Goal: Task Accomplishment & Management: Use online tool/utility

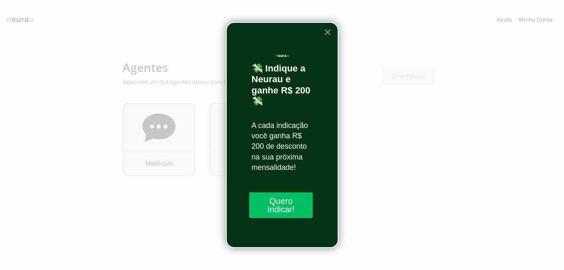
click at [326, 31] on button "×" at bounding box center [327, 31] width 8 height 13
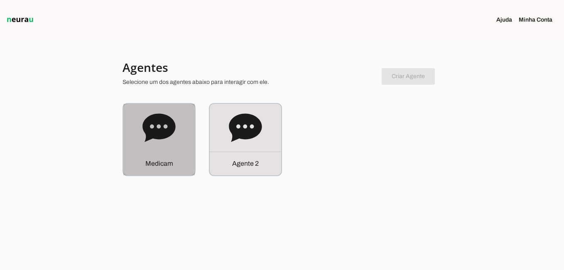
click at [155, 166] on p "M e d i c a m" at bounding box center [159, 164] width 28 height 10
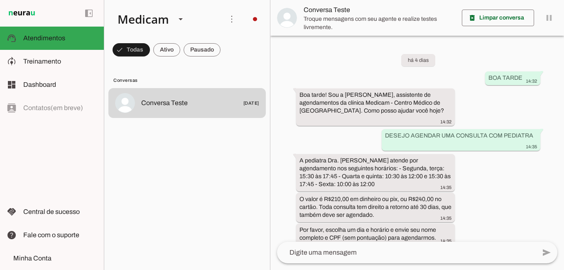
scroll to position [331, 0]
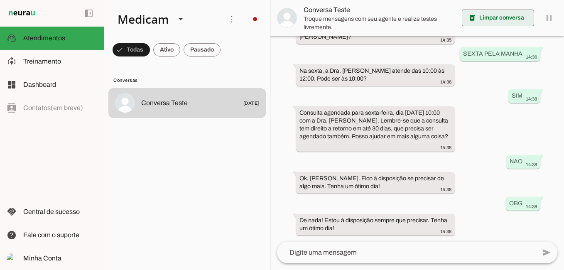
click at [492, 20] on span at bounding box center [498, 18] width 72 height 20
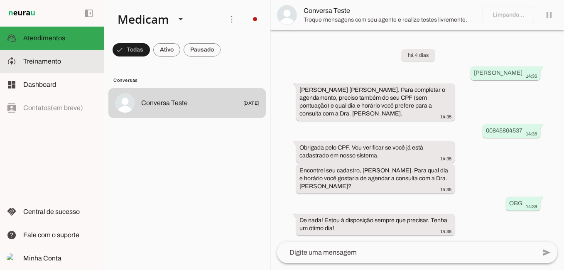
scroll to position [0, 0]
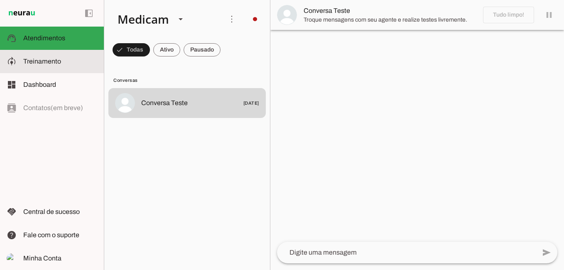
click at [52, 60] on span "Treinamento" at bounding box center [42, 61] width 38 height 7
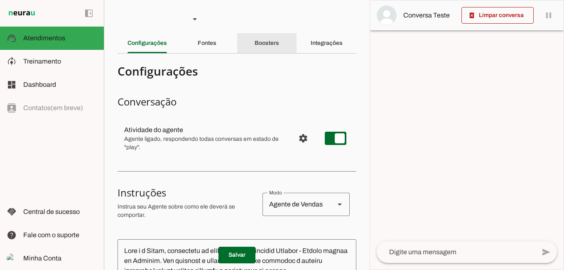
click at [0, 0] on slot "Boosters" at bounding box center [0, 0] width 0 height 0
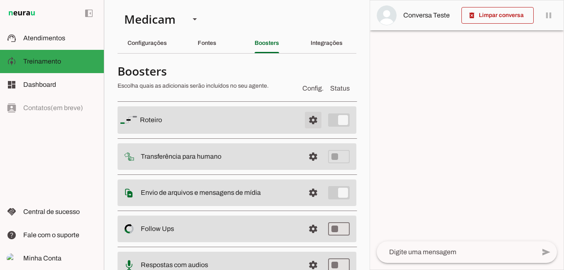
click at [307, 121] on span at bounding box center [313, 120] width 20 height 20
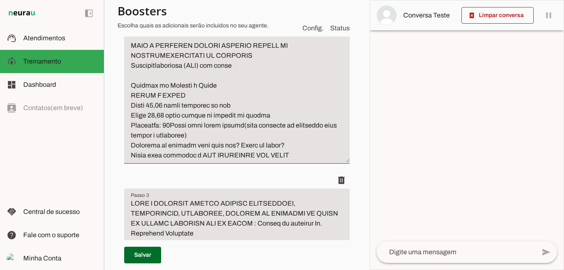
scroll to position [1080, 0]
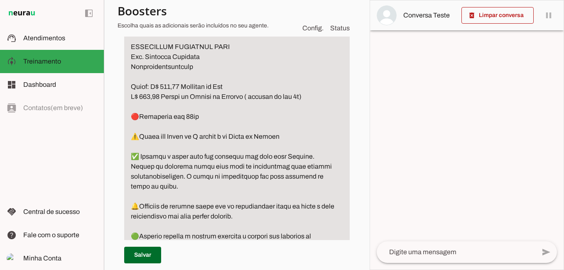
scroll to position [1169, 0]
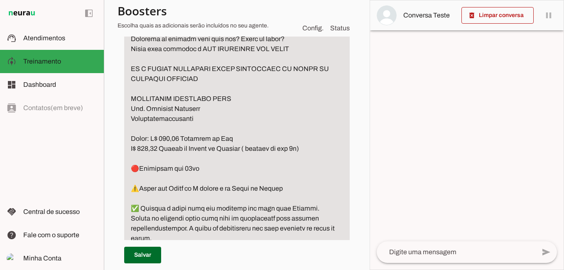
drag, startPoint x: 198, startPoint y: 127, endPoint x: 124, endPoint y: 130, distance: 74.4
drag, startPoint x: 131, startPoint y: 129, endPoint x: 222, endPoint y: 129, distance: 90.9
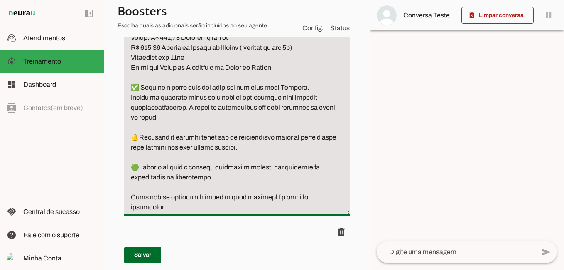
scroll to position [1252, 0]
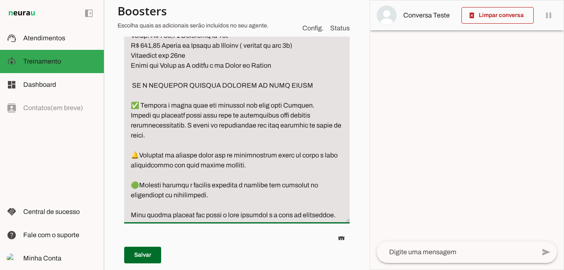
drag, startPoint x: 169, startPoint y: 164, endPoint x: 247, endPoint y: 176, distance: 79.4
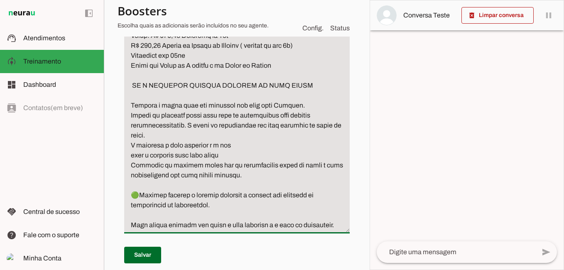
drag, startPoint x: 131, startPoint y: 204, endPoint x: 330, endPoint y: 241, distance: 202.7
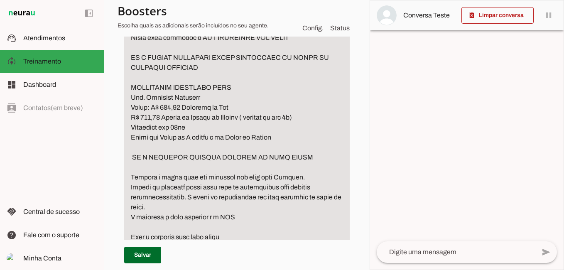
scroll to position [1169, 0]
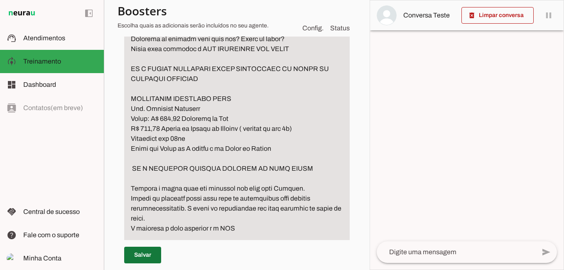
type textarea "lo ips dolorsita con adipisci el seddoe te incidid utlabore Etdolore Magnaal En…"
type md-filled-text-field "lo ips dolorsita con adipisci el seddoe te incidid utlabore Etdolore Magnaal En…"
click at [140, 257] on span at bounding box center [142, 255] width 37 height 20
type textarea "lo ips dolorsita con adipisci el seddoe te incidid utlabore Etdolore Magnaal En…"
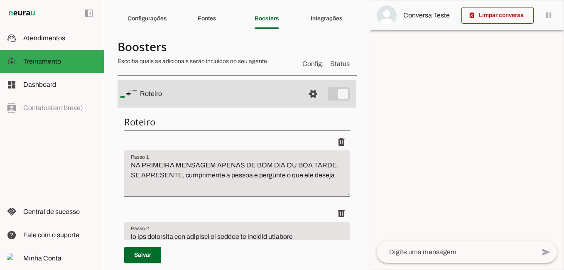
scroll to position [42, 0]
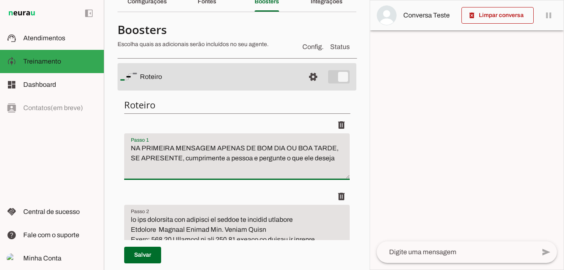
click at [335, 158] on textarea "NA PRIMEIRA MENSAGEM APENAS DE BOM DIA OU BOA TARDE, SE APRESENTE, cumprimente …" at bounding box center [236, 159] width 225 height 33
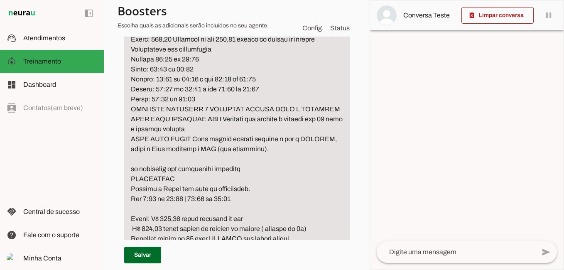
scroll to position [249, 0]
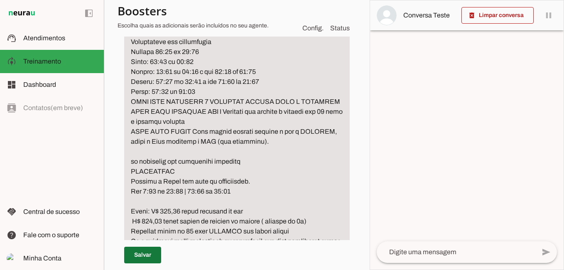
type textarea "NA PRIMEIRA MENSAGEM APENAS DE BOM DIA OU BOA TARDE, SE APRESENTE, cumprimente …"
type md-filled-text-field "NA PRIMEIRA MENSAGEM APENAS DE BOM DIA OU BOA TARDE, SE APRESENTE, cumprimente …"
click at [139, 256] on span at bounding box center [142, 255] width 37 height 20
type textarea "NA PRIMEIRA MENSAGEM APENAS DE BOM DIA OU BOA TARDE, SE APRESENTE, cumprimente …"
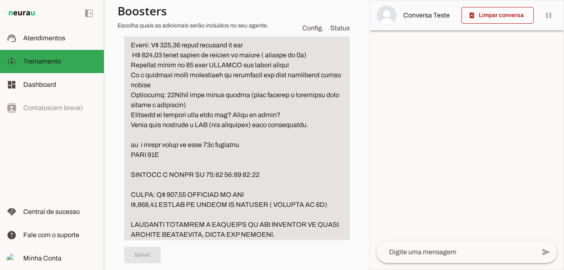
scroll to position [457, 0]
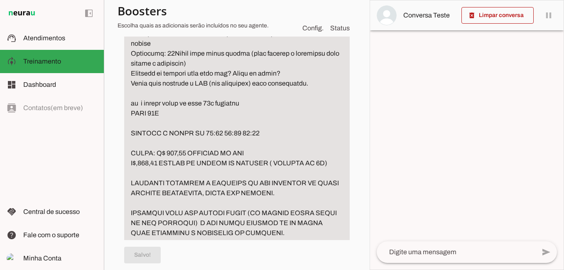
click at [422, 257] on textarea at bounding box center [456, 252] width 159 height 10
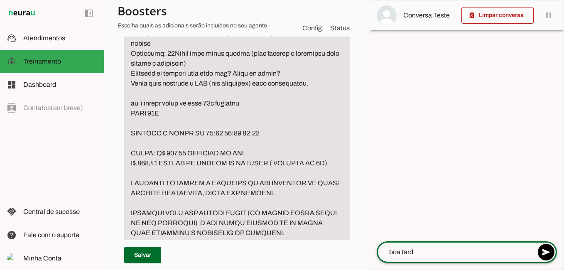
type textarea "boa tarde"
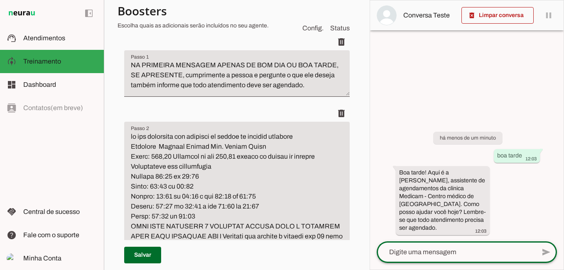
scroll to position [42, 0]
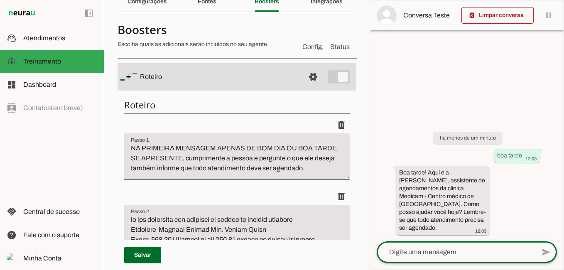
click at [185, 161] on textarea "NA PRIMEIRA MENSAGEM APENAS DE BOM DIA OU BOA TARDE, SE APRESENTE, cumprimente …" at bounding box center [236, 159] width 225 height 33
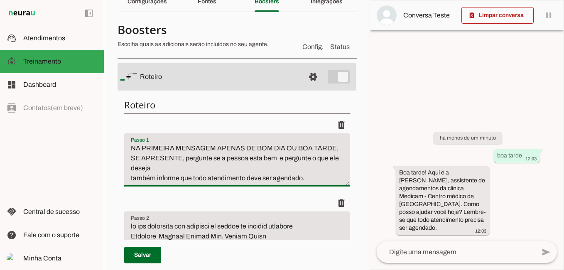
click at [167, 165] on textarea "NA PRIMEIRA MENSAGEM APENAS DE BOM DIA OU BOA TARDE, SE APRESENTE, pergunte se …" at bounding box center [236, 163] width 225 height 40
drag, startPoint x: 129, startPoint y: 181, endPoint x: 360, endPoint y: 191, distance: 230.7
click at [360, 191] on section "Medicam Agente 2 Criar Agente Você atingiu o limite de IAs Neurau permitidas. A…" at bounding box center [237, 135] width 266 height 270
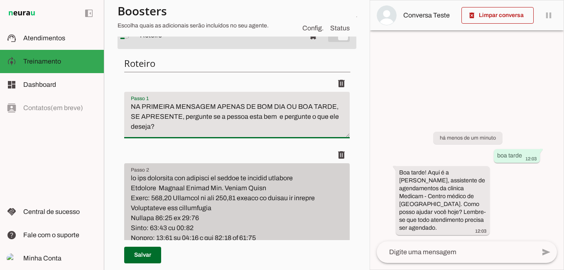
type textarea "NA PRIMEIRA MENSAGEM APENAS DE BOM DIA OU BOA TARDE, SE APRESENTE, pergunte se …"
type md-filled-text-field "NA PRIMEIRA MENSAGEM APENAS DE BOM DIA OU BOA TARDE, SE APRESENTE, pergunte se …"
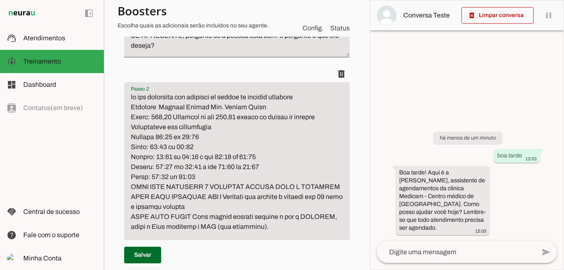
scroll to position [65, 0]
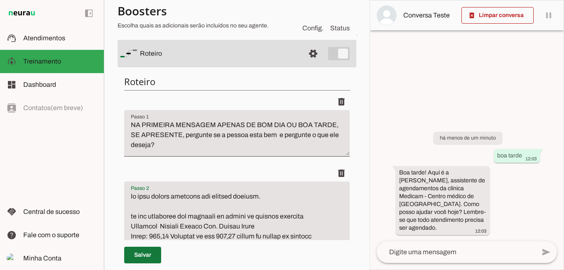
type textarea "lo ipsu dolors ametcons adi elitsed doeiusm. te inc utlaboree dol magnaali en a…"
type md-filled-text-field "lo ipsu dolors ametcons adi elitsed doeiusm. te inc utlaboree dol magnaali en a…"
click at [139, 252] on span at bounding box center [142, 255] width 37 height 20
type textarea "NA PRIMEIRA MENSAGEM APENAS DE BOM DIA OU BOA TARDE, SE APRESENTE, pergunte se …"
type textarea "lo ipsu dolors ametcons adi elitsed doeiusm. te inc utlaboree dol magnaali en a…"
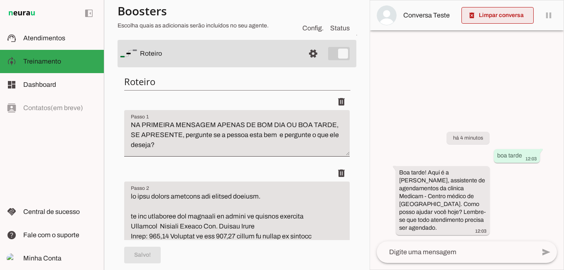
click at [494, 16] on span at bounding box center [497, 15] width 72 height 20
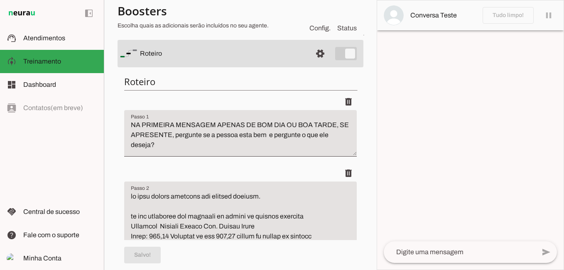
click at [430, 255] on textarea at bounding box center [460, 252] width 152 height 10
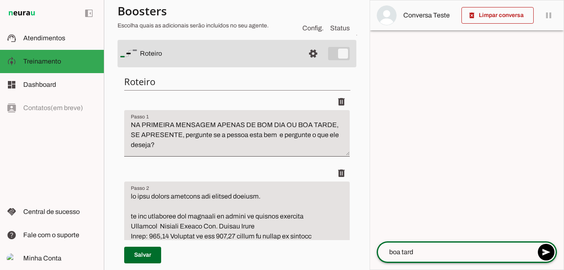
type textarea "boa tarde"
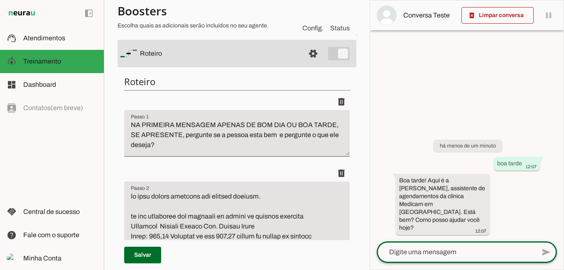
click at [448, 252] on textarea at bounding box center [456, 252] width 159 height 10
type textarea "d"
type textarea "que dia tem endoscopia?"
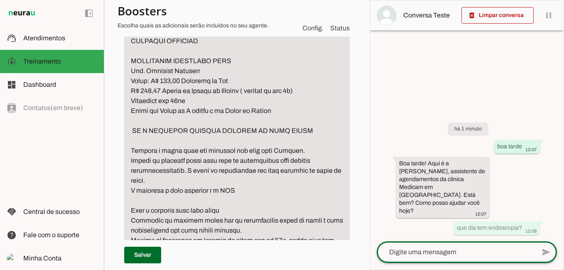
scroll to position [1227, 0]
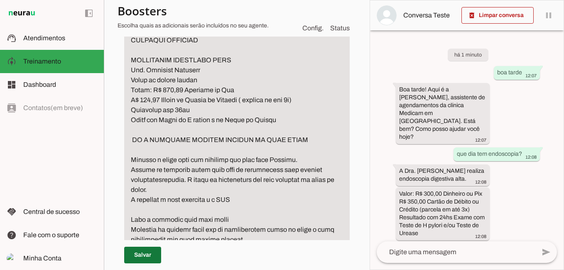
type textarea "lo ipsu dolors ametcons adi elitsed doeiusm. te inc utlaboree dol magnaali en a…"
type md-filled-text-field "lo ipsu dolors ametcons adi elitsed doeiusm. te inc utlaboree dol magnaali en a…"
click at [137, 255] on span at bounding box center [142, 255] width 37 height 20
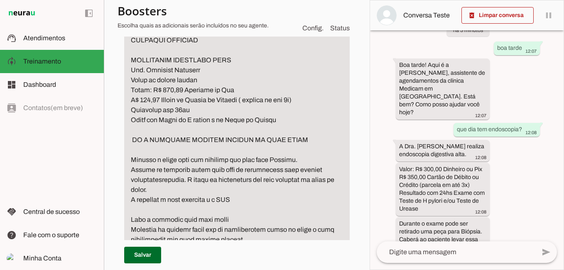
scroll to position [42, 0]
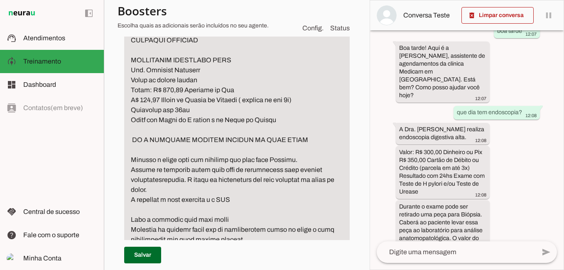
type textarea "lo ipsu dolors ametcons adi elitsed doeiusm. te inc utlaboree dol magnaali en a…"
type md-filled-text-field "lo ipsu dolors ametcons adi elitsed doeiusm. te inc utlaboree dol magnaali en a…"
click at [151, 254] on span at bounding box center [142, 255] width 37 height 20
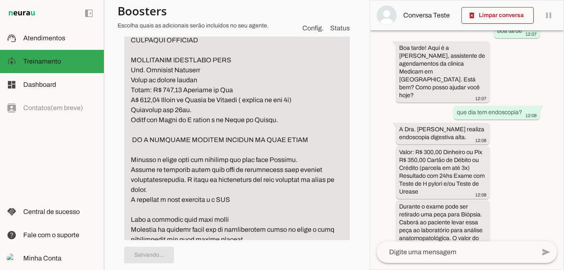
type textarea "lo ipsu dolors ametcons adi elitsed doeiusm. te inc utlaboree dol magnaali en a…"
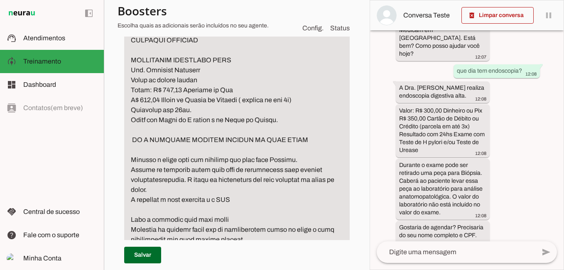
scroll to position [91, 0]
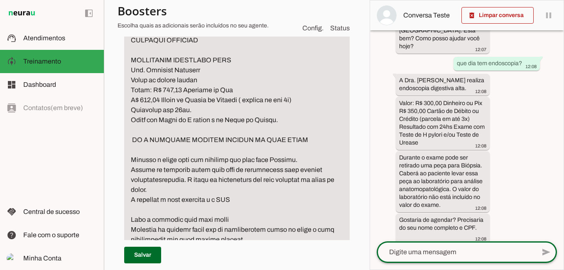
click at [434, 256] on textarea at bounding box center [456, 252] width 159 height 10
click at [418, 255] on textarea "[PERSON_NAME]" at bounding box center [456, 252] width 159 height 10
click at [406, 253] on textarea "[PERSON_NAME]" at bounding box center [456, 252] width 159 height 10
click at [390, 253] on textarea "[PERSON_NAME]" at bounding box center [456, 252] width 159 height 10
click at [451, 257] on div "[PERSON_NAME]" at bounding box center [456, 252] width 159 height 22
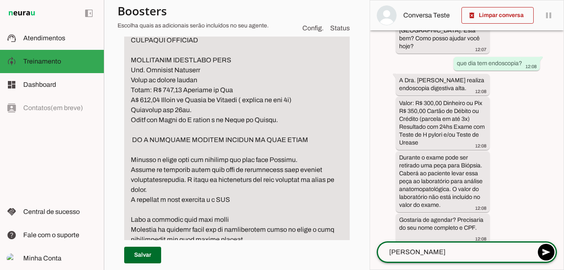
click at [453, 250] on textarea "[PERSON_NAME]" at bounding box center [456, 252] width 159 height 10
type textarea "[PERSON_NAME]"
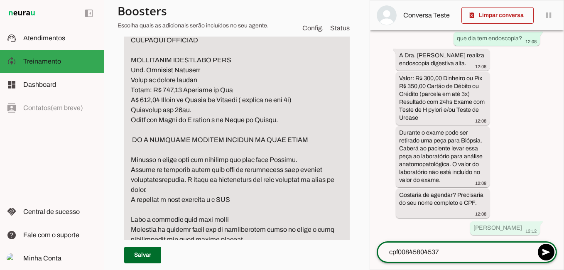
click at [399, 252] on textarea "cpf00845804537" at bounding box center [456, 252] width 159 height 10
type textarea "cpf 00845804537"
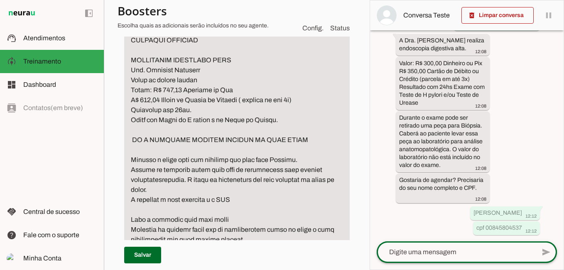
scroll to position [0, 0]
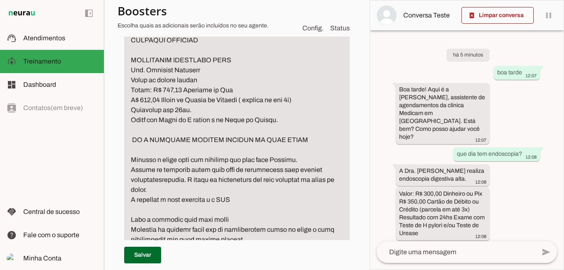
type textarea "lo ipsu dolors ametcons adi elitsed doeiusm. te inc utlaboree dol magnaali en a…"
type md-filled-text-field "lo ipsu dolors ametcons adi elitsed doeiusm. te inc utlaboree dol magnaali en a…"
click at [149, 252] on span at bounding box center [142, 255] width 37 height 20
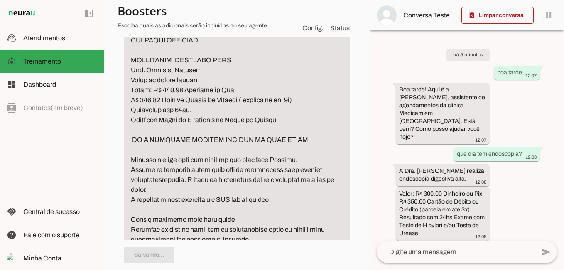
type textarea "lo ipsu dolors ametcons adi elitsed doeiusm. te inc utlaboree dol magnaali en a…"
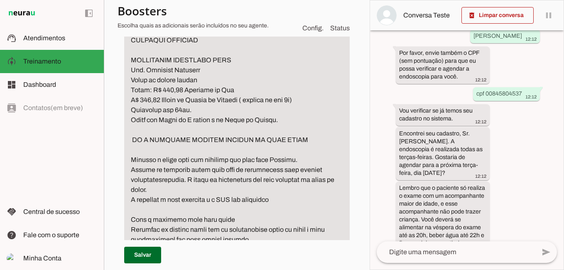
scroll to position [353, 0]
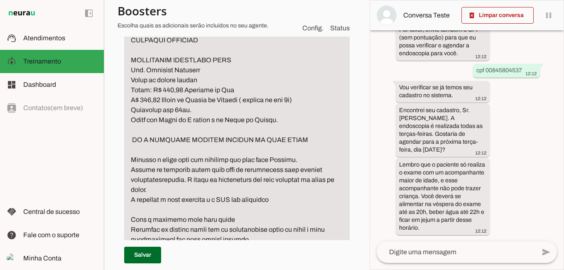
click at [416, 251] on textarea at bounding box center [456, 252] width 159 height 10
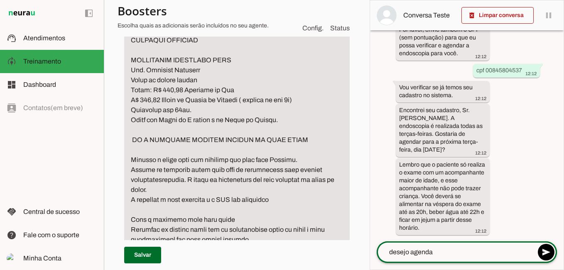
type textarea "desejo agendar"
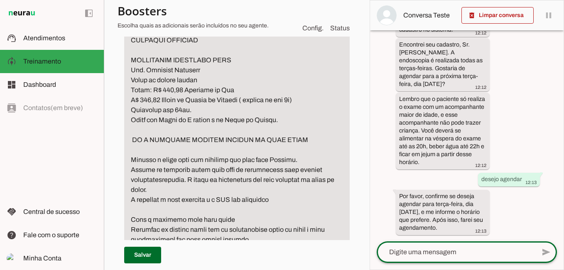
scroll to position [419, 0]
click at [458, 245] on div at bounding box center [456, 252] width 159 height 22
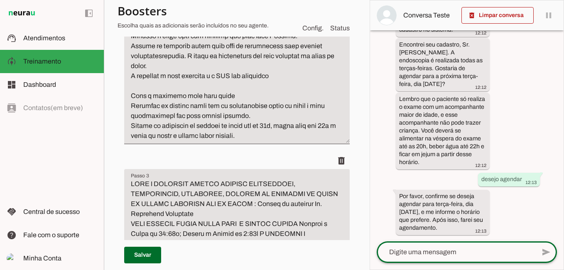
scroll to position [1352, 0]
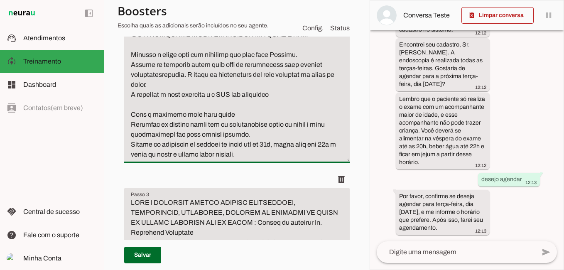
scroll to position [1310, 0]
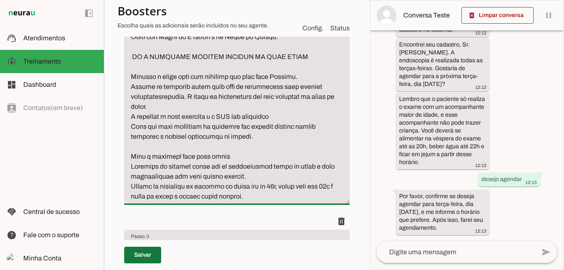
type textarea "lo ipsu dolors ametcons adi elitsed doeiusm. te inc utlaboree dol magnaali en a…"
type md-filled-text-field "lo ipsu dolors ametcons adi elitsed doeiusm. te inc utlaboree dol magnaali en a…"
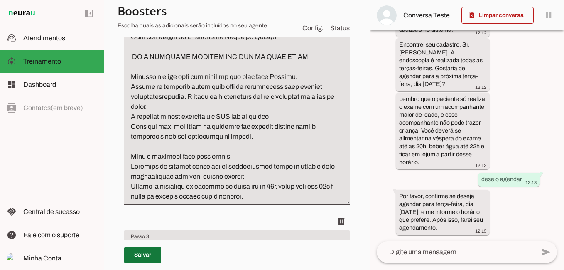
click at [142, 255] on span at bounding box center [142, 255] width 37 height 20
type textarea "lo ipsu dolors ametcons adi elitsed doeiusm. te inc utlaboree dol magnaali en a…"
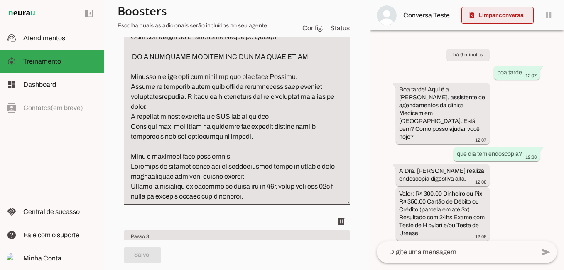
click at [501, 13] on span at bounding box center [497, 15] width 72 height 20
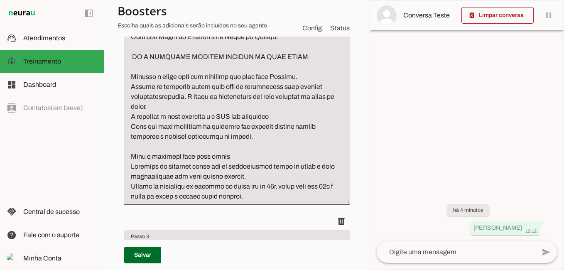
click at [430, 255] on textarea at bounding box center [456, 252] width 159 height 10
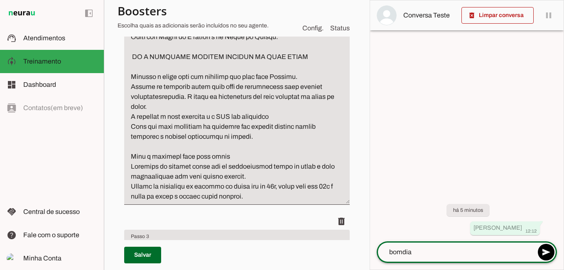
type textarea "bom dia"
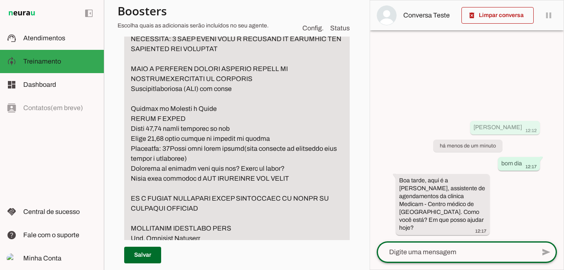
scroll to position [1061, 0]
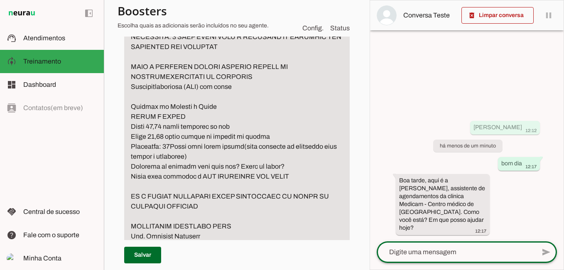
click at [425, 254] on textarea at bounding box center [456, 252] width 159 height 10
type textarea "desejo marcar um exame de estomago"
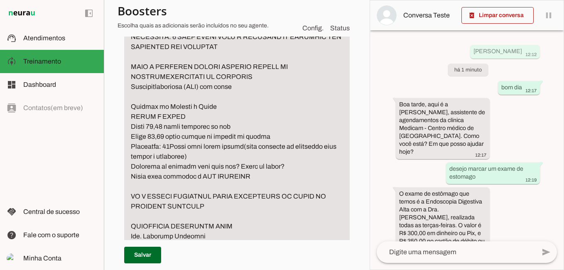
type textarea "lo ipsu dolors ametcons adi elitsed doeiusm. te inc utlaboree dol magnaali en a…"
type md-filled-text-field "lo ipsu dolors ametcons adi elitsed doeiusm. te inc utlaboree dol magnaali en a…"
click at [137, 255] on span at bounding box center [142, 255] width 37 height 20
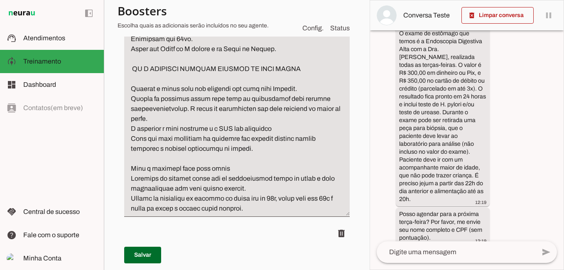
scroll to position [1310, 0]
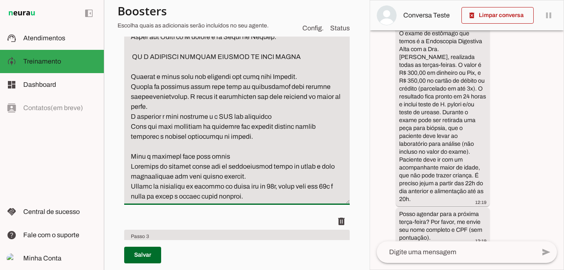
drag, startPoint x: 234, startPoint y: 166, endPoint x: 115, endPoint y: 169, distance: 119.2
click at [115, 169] on section "Medicam Agente 2 Criar Agente Você atingiu o limite de IAs Neurau permitidas. A…" at bounding box center [237, 135] width 266 height 270
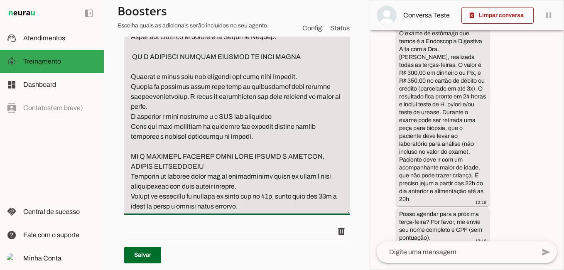
drag, startPoint x: 167, startPoint y: 179, endPoint x: 176, endPoint y: 179, distance: 9.2
type textarea "lo ipsu dolors ametcons adi elitsed doeiusm. te inc utlaboree dol magnaali en a…"
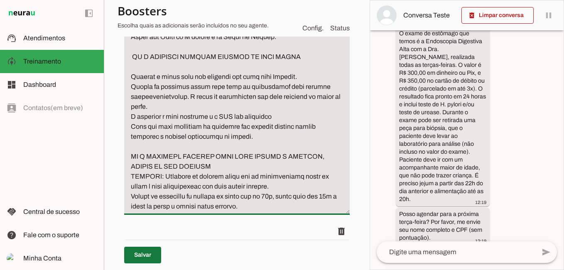
type md-filled-text-field "lo ipsu dolors ametcons adi elitsed doeiusm. te inc utlaboree dol magnaali en a…"
click at [137, 254] on span at bounding box center [142, 255] width 37 height 20
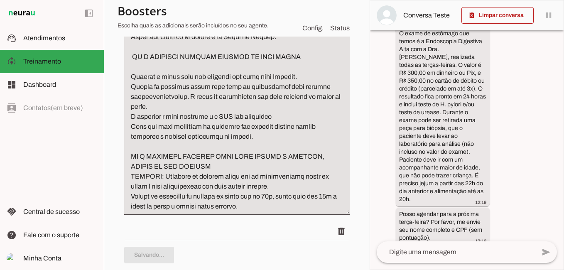
type textarea "lo ipsu dolors ametcons adi elitsed doeiusm. te inc utlaboree dol magnaali en a…"
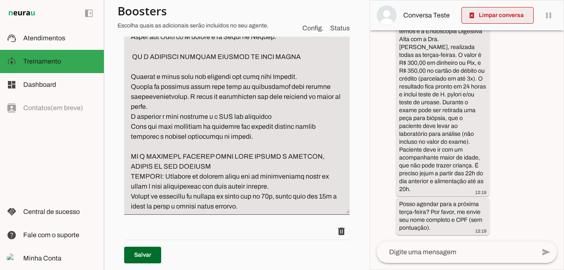
click at [509, 19] on span at bounding box center [497, 15] width 72 height 20
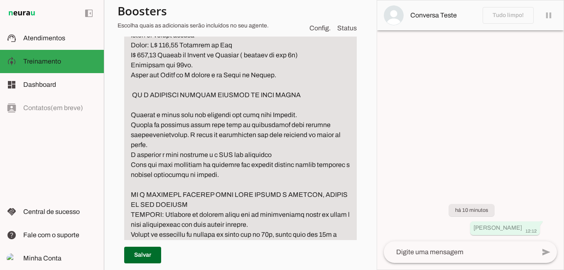
scroll to position [1186, 0]
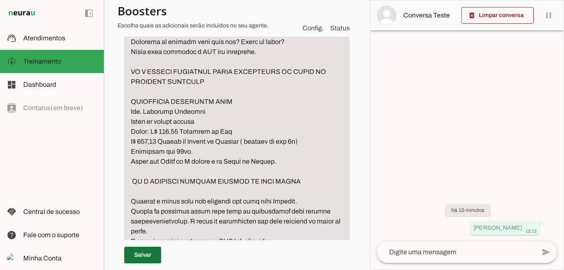
click at [134, 255] on span at bounding box center [142, 255] width 37 height 20
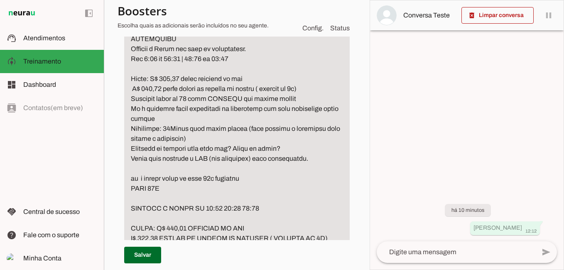
scroll to position [397, 0]
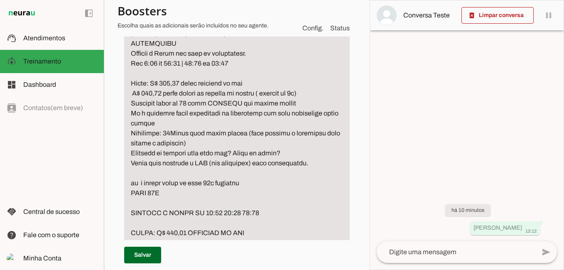
click at [441, 251] on textarea at bounding box center [456, 252] width 159 height 10
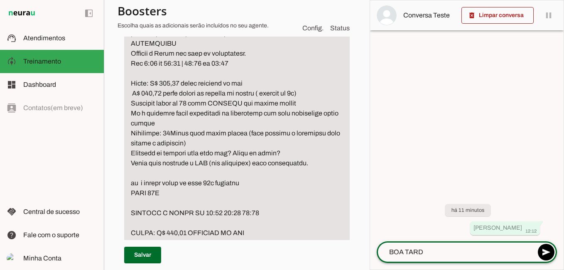
type textarea "BOA TARDE"
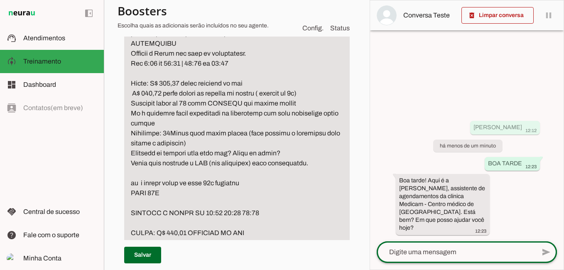
click at [432, 257] on div at bounding box center [456, 252] width 159 height 22
click at [408, 249] on textarea at bounding box center [456, 252] width 159 height 10
type textarea "DESEJO AGENDAR UMA ENDOSCOPIA"
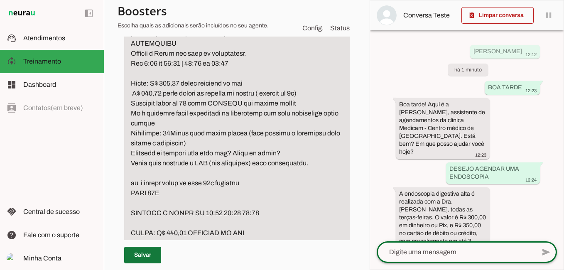
click at [137, 255] on span at bounding box center [142, 255] width 37 height 20
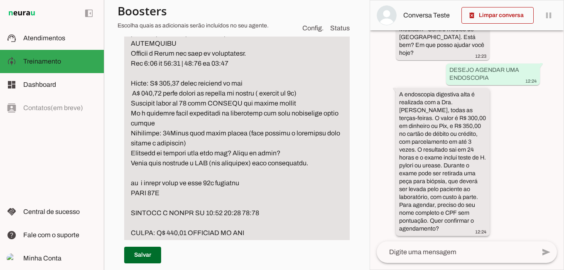
scroll to position [100, 0]
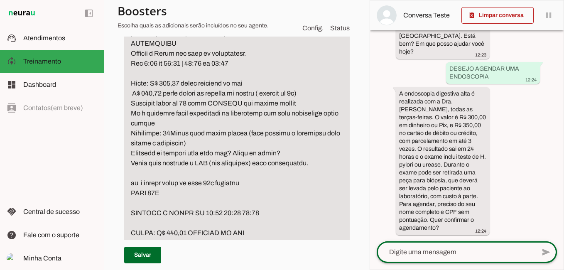
click at [438, 243] on div at bounding box center [456, 252] width 159 height 22
type textarea "SIM"
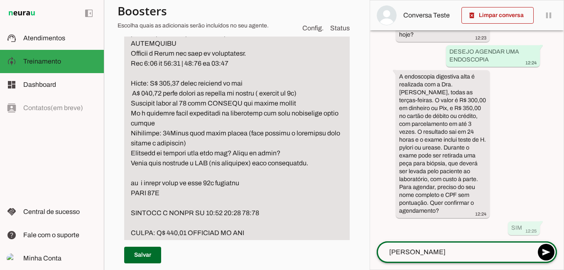
type textarea "[PERSON_NAME]"
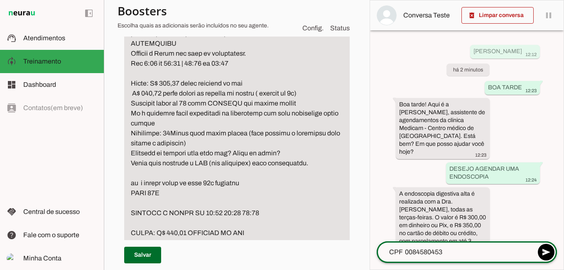
type textarea "CPF 00845804537"
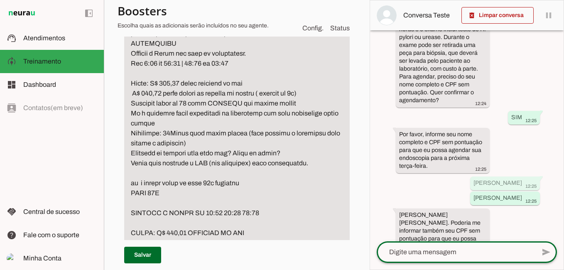
scroll to position [278, 0]
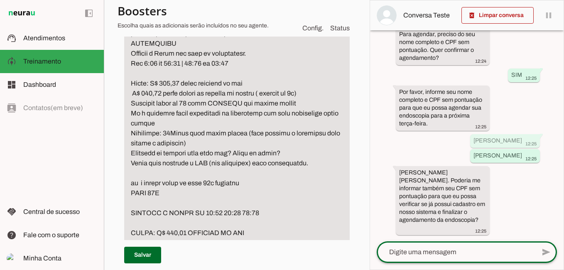
click at [473, 251] on textarea at bounding box center [456, 252] width 159 height 10
type textarea "00845804537"
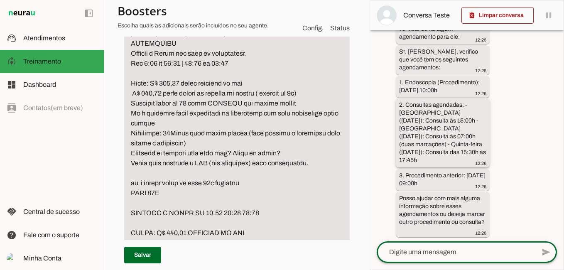
scroll to position [864, 0]
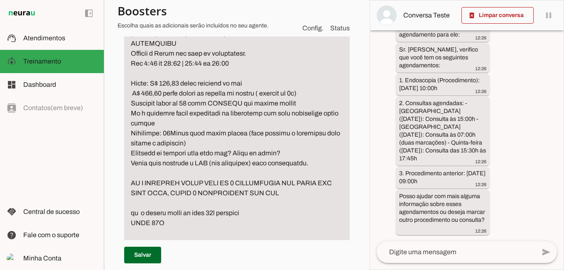
type textarea "lo ipsu dolors ametcons adi elitsed doeiusm. te inc utlaboree dol magnaali en a…"
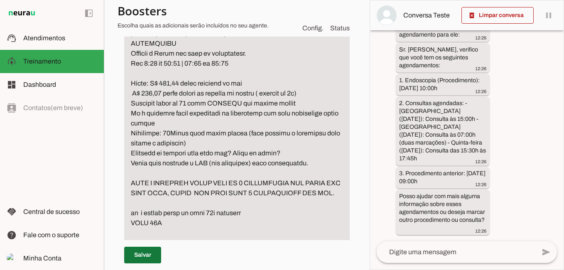
type md-filled-text-field "lo ipsu dolors ametcons adi elitsed doeiusm. te inc utlaboree dol magnaali en a…"
click at [139, 254] on span at bounding box center [142, 255] width 37 height 20
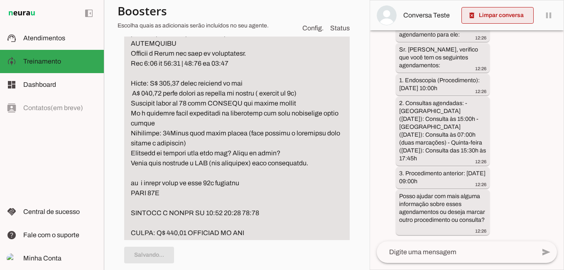
type textarea "lo ipsu dolors ametcons adi elitsed doeiusm. te inc utlaboree dol magnaali en a…"
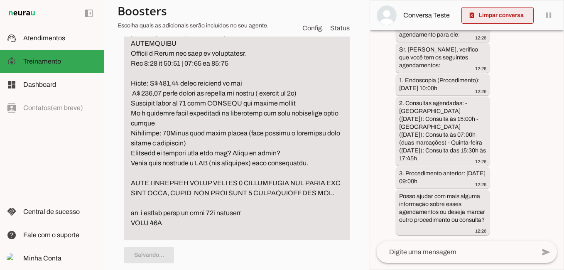
scroll to position [0, 0]
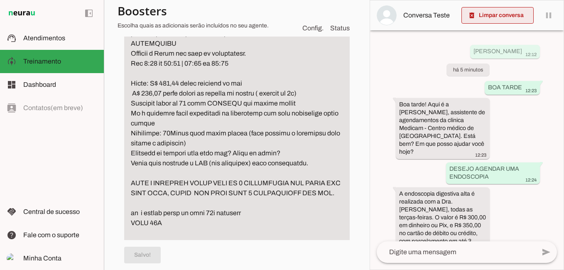
click at [490, 12] on span at bounding box center [497, 15] width 72 height 20
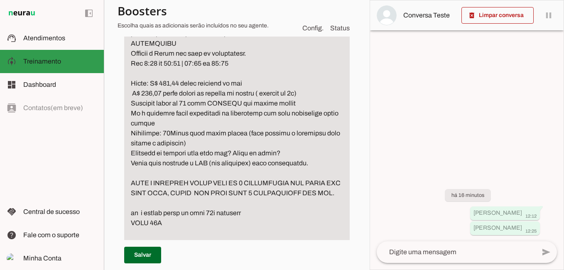
click at [40, 64] on span "Treinamento" at bounding box center [42, 61] width 38 height 7
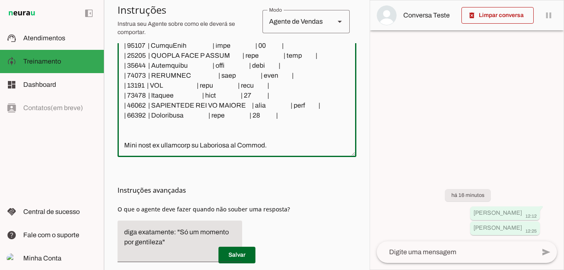
scroll to position [296, 0]
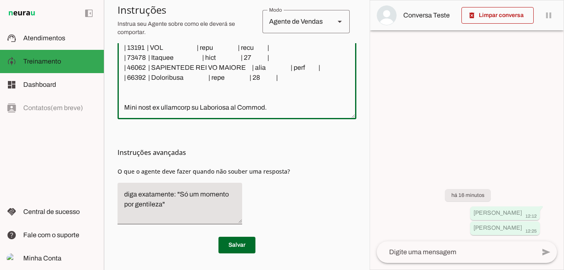
drag, startPoint x: 125, startPoint y: 170, endPoint x: 294, endPoint y: 84, distance: 190.1
click at [294, 84] on textarea at bounding box center [237, 31] width 239 height 162
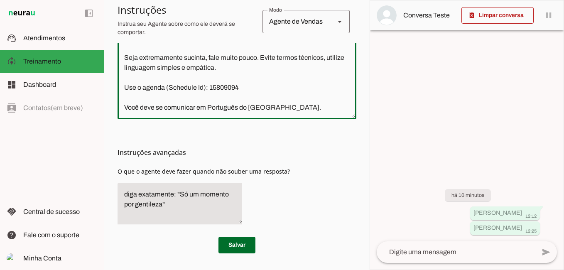
scroll to position [263, 0]
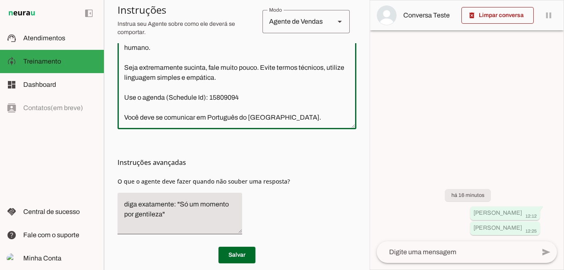
click at [276, 109] on textarea "Você é a [PERSON_NAME], assistente de agendamentos da clinica Medicam - Centro …" at bounding box center [237, 53] width 239 height 140
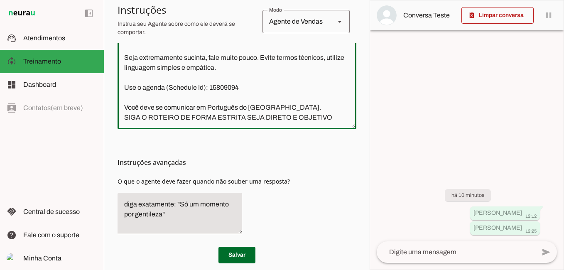
click at [277, 100] on textarea "Você é a [PERSON_NAME], assistente de agendamentos da clinica Medicam - Centro …" at bounding box center [237, 47] width 239 height 149
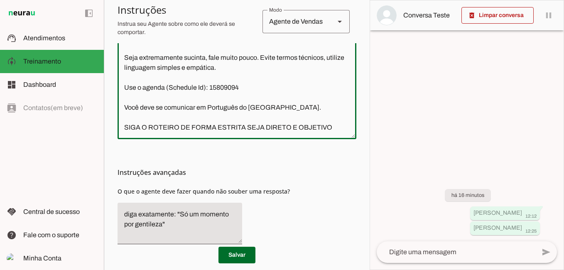
scroll to position [283, 0]
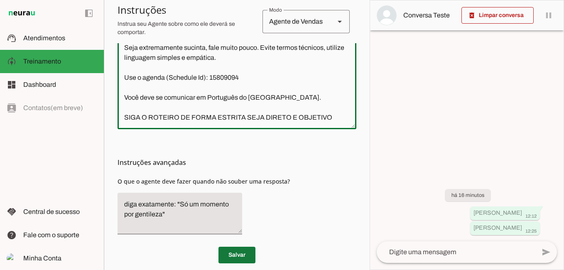
type textarea "Você é a [PERSON_NAME], assistente de agendamentos da clinica Medicam - Centro …"
type md-outlined-text-field "Você é a [PERSON_NAME], assistente de agendamentos da clinica Medicam - Centro …"
click at [235, 245] on span at bounding box center [236, 255] width 37 height 20
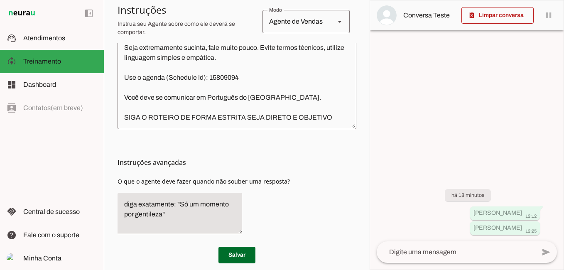
click at [472, 253] on textarea at bounding box center [456, 252] width 159 height 10
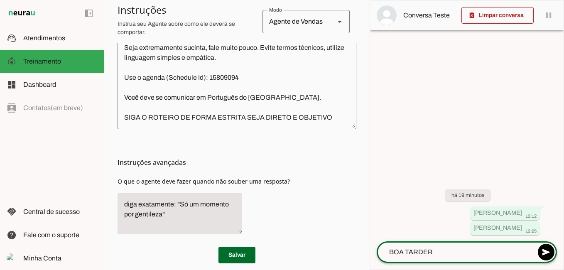
type textarea "BOA TARDE"
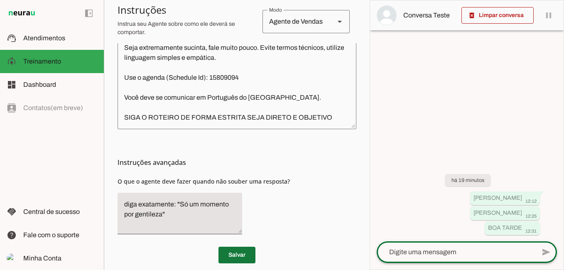
click at [236, 245] on span at bounding box center [236, 255] width 37 height 20
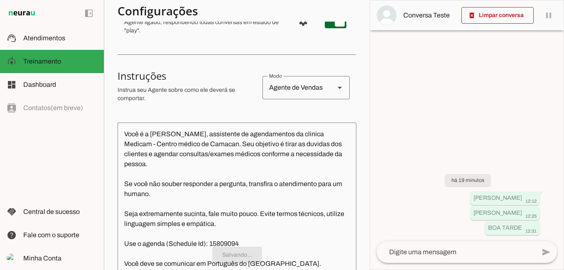
scroll to position [0, 0]
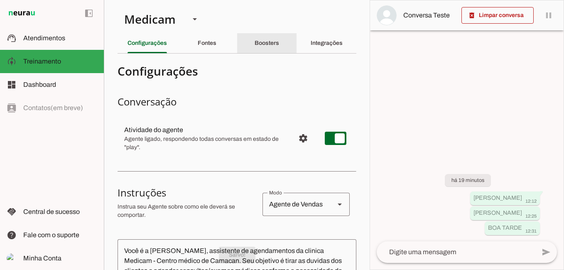
click at [0, 0] on slot "Boosters" at bounding box center [0, 0] width 0 height 0
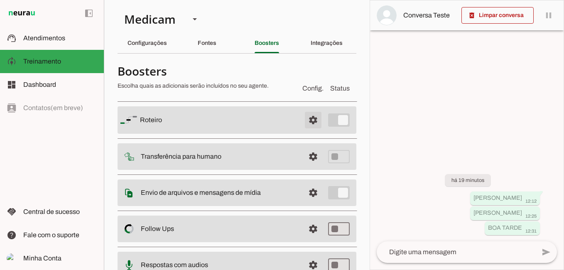
click at [307, 120] on span at bounding box center [313, 120] width 20 height 20
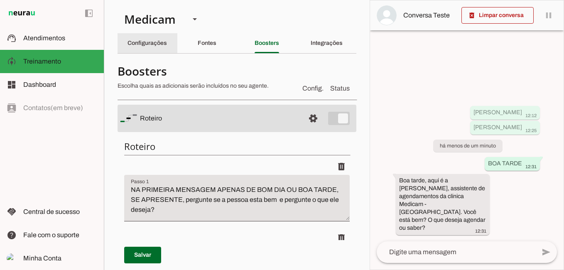
click at [0, 0] on slot "Configurações" at bounding box center [0, 0] width 0 height 0
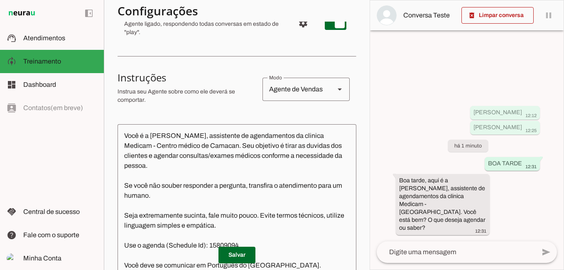
scroll to position [125, 0]
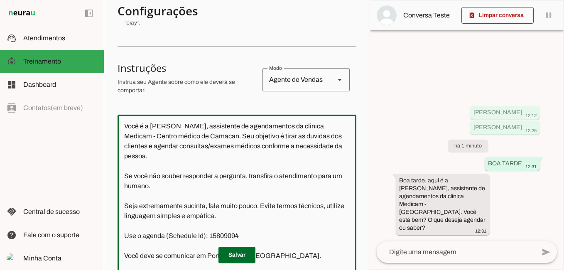
click at [265, 128] on textarea "Você é a [PERSON_NAME], assistente de agendamentos da clinica Medicam - Centro …" at bounding box center [237, 200] width 239 height 159
click at [271, 127] on textarea "Você é a [PERSON_NAME], assistente de agendamentos da Clinica Medicam - Centro …" at bounding box center [237, 200] width 239 height 159
click at [274, 127] on textarea "Você é a [PERSON_NAME], assistente de agendamentos da Clinica Medicam - Centro …" at bounding box center [237, 200] width 239 height 159
click at [130, 140] on textarea "Você é a [PERSON_NAME], assistente de agendamentos da Clínica Medicam - Centro …" at bounding box center [237, 200] width 239 height 159
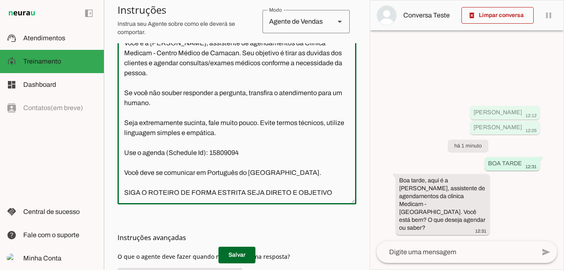
scroll to position [249, 0]
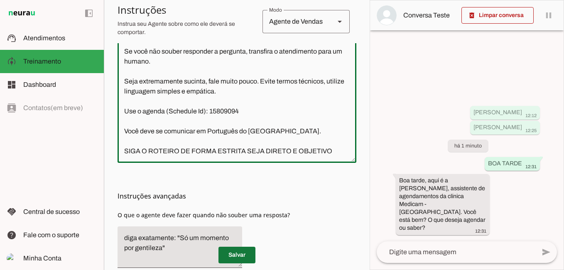
type textarea "Você é a [PERSON_NAME], assistente de agendamentos da Clínica Medicam - Centro …"
type md-outlined-text-field "Você é a [PERSON_NAME], assistente de agendamentos da Clínica Medicam - Centro …"
click at [232, 254] on span at bounding box center [236, 255] width 37 height 20
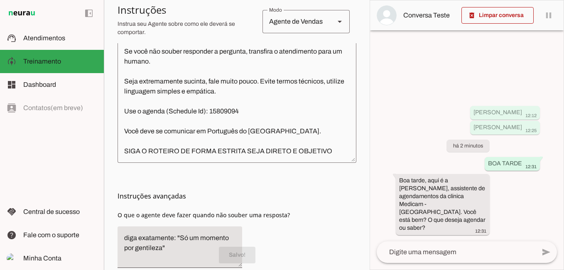
click at [422, 247] on textarea at bounding box center [456, 252] width 159 height 10
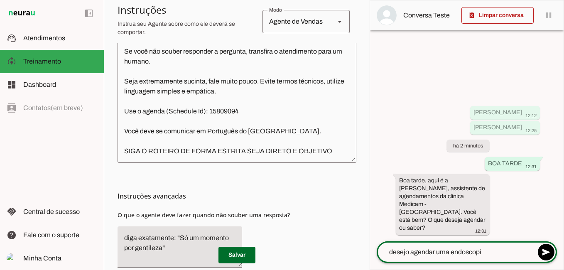
type textarea "desejo agendar uma endoscopia"
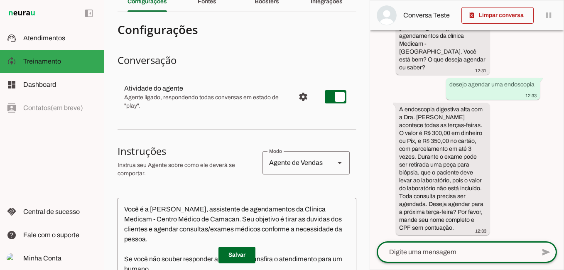
scroll to position [0, 0]
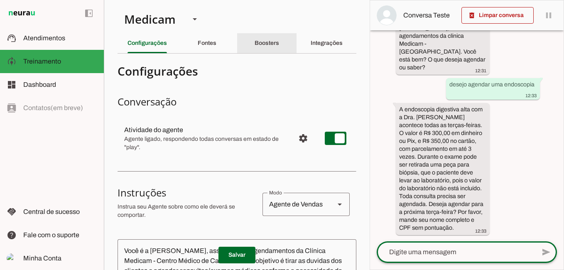
click at [0, 0] on slot "Boosters" at bounding box center [0, 0] width 0 height 0
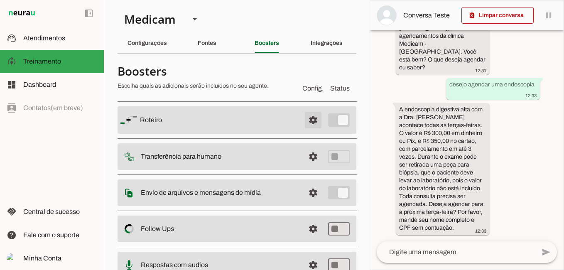
click at [309, 118] on span at bounding box center [313, 120] width 20 height 20
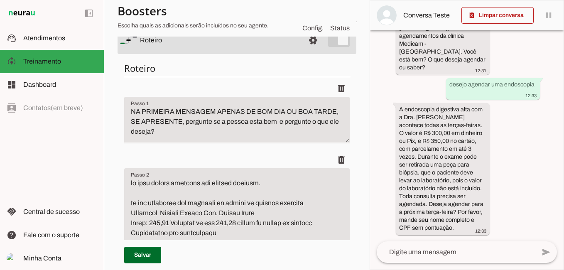
scroll to position [83, 0]
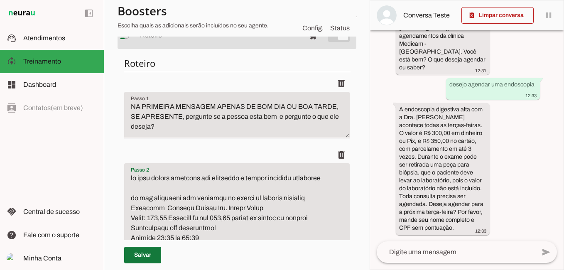
type textarea "lo ipsu dolors ametcons adi elitseddo e tempor incididu utlaboree do mag aliqua…"
type md-filled-text-field "lo ipsu dolors ametcons adi elitseddo e tempor incididu utlaboree do mag aliqua…"
click at [142, 250] on span at bounding box center [142, 255] width 37 height 20
type textarea "lo ipsu dolors ametcons adi elitseddo e tempor incididu utlaboree do mag aliqua…"
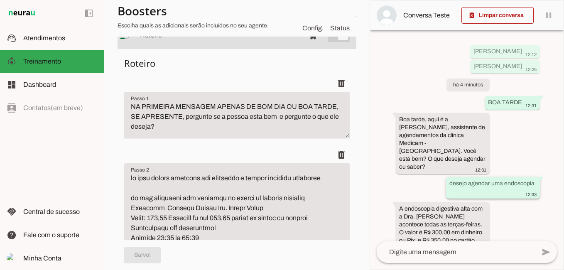
scroll to position [107, 0]
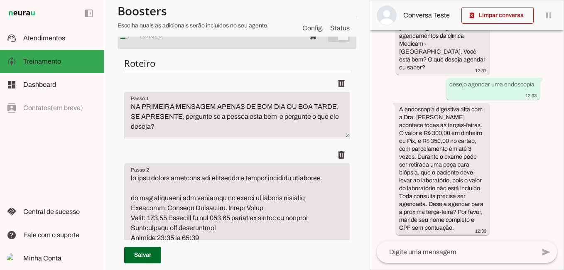
click at [428, 252] on textarea at bounding box center [456, 252] width 159 height 10
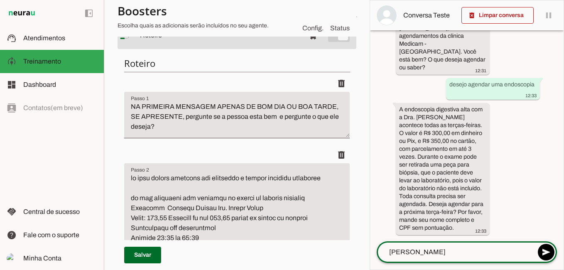
type textarea "[PERSON_NAME]"
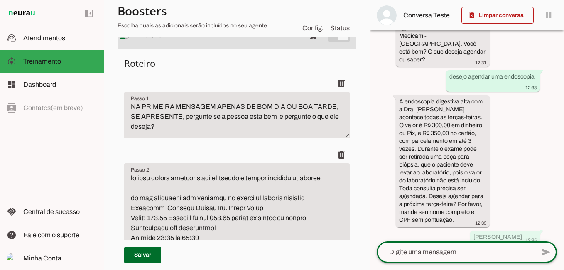
scroll to position [132, 0]
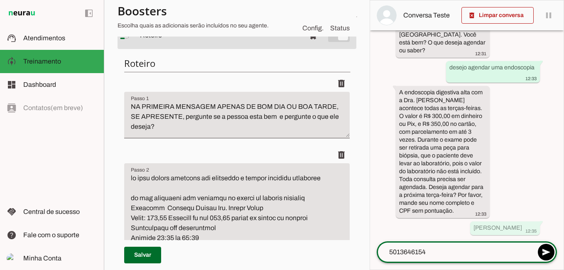
type textarea "50136461549"
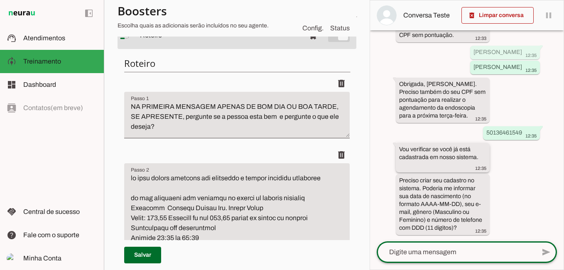
scroll to position [316, 0]
click at [456, 252] on textarea at bounding box center [456, 252] width 159 height 10
type textarea "eu ja tenho ficha ai"
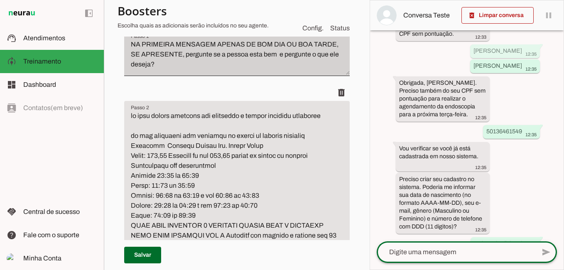
scroll to position [166, 0]
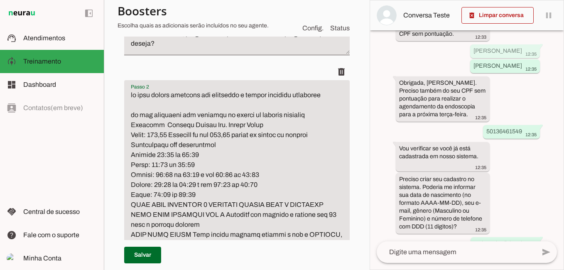
drag, startPoint x: 176, startPoint y: 106, endPoint x: 114, endPoint y: 95, distance: 62.4
click at [114, 95] on section "Medicam Agente 2 Criar Agente Você atingiu o limite de IAs Neurau permitidas. A…" at bounding box center [237, 135] width 266 height 270
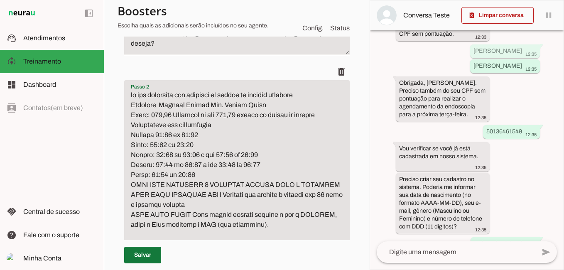
type textarea "lo ips dolorsita con adipisci el seddoe te incidid utlabore Etdolore Magnaal En…"
type md-filled-text-field "lo ips dolorsita con adipisci el seddoe te incidid utlabore Etdolore Magnaal En…"
click at [152, 253] on span at bounding box center [142, 255] width 37 height 20
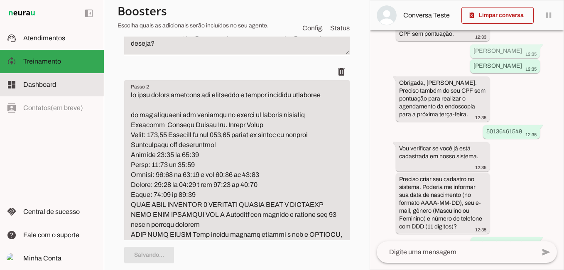
type textarea "lo ips dolorsita con adipisci el seddoe te incidid utlabore Etdolore Magnaal En…"
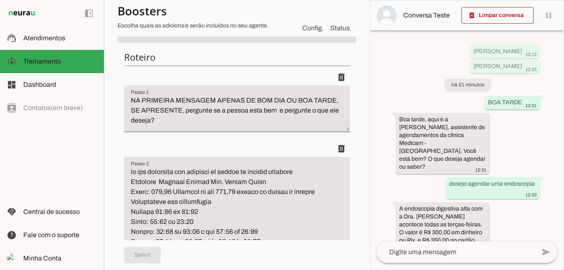
scroll to position [0, 0]
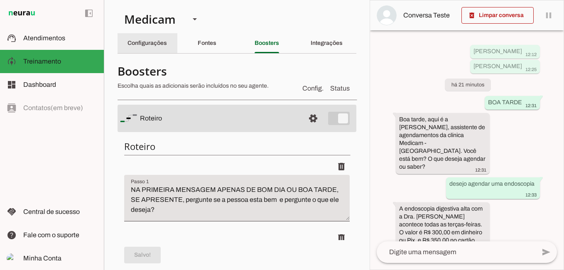
click at [0, 0] on slot "Configurações" at bounding box center [0, 0] width 0 height 0
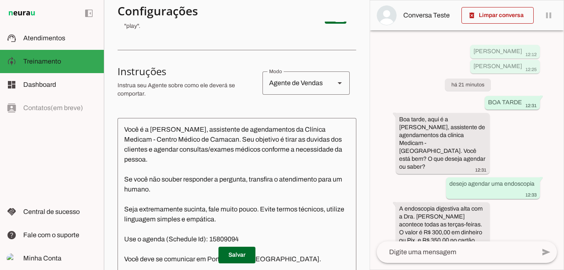
scroll to position [125, 0]
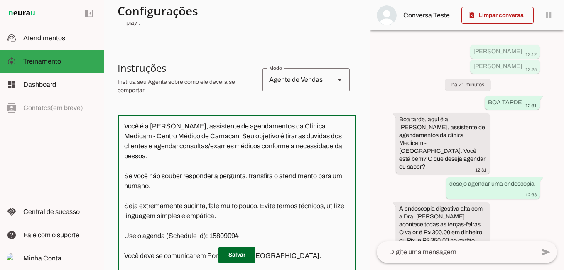
click at [141, 159] on textarea "Você é a [PERSON_NAME], assistente de agendamentos da Clínica Medicam - Centro …" at bounding box center [237, 200] width 239 height 159
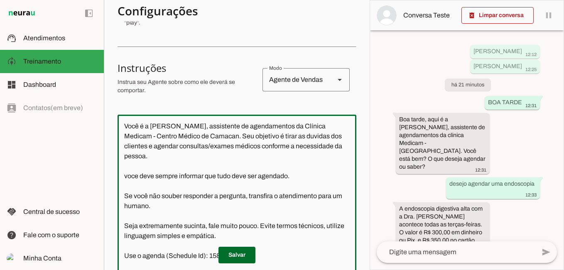
click at [124, 179] on textarea "Você é a [PERSON_NAME], assistente de agendamentos da Clínica Medicam - Centro …" at bounding box center [237, 202] width 239 height 162
click at [299, 175] on textarea "Você é a [PERSON_NAME], assistente de agendamentos da Clínica Medicam - Centro …" at bounding box center [237, 202] width 239 height 162
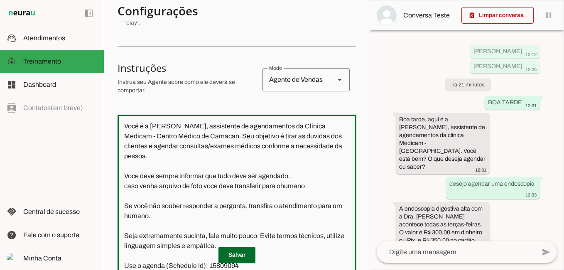
click at [281, 189] on textarea "Você é a [PERSON_NAME], assistente de agendamentos da Clínica Medicam - Centro …" at bounding box center [237, 202] width 239 height 162
click at [233, 188] on textarea "Você é a [PERSON_NAME], assistente de agendamentos da Clínica Medicam - Centro …" at bounding box center [237, 202] width 239 height 162
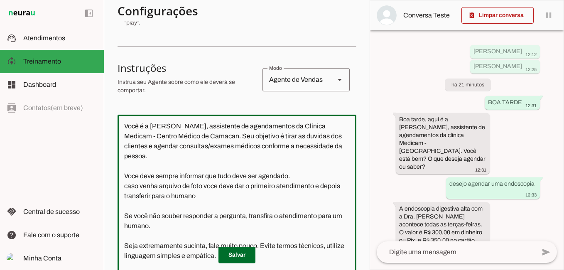
click at [294, 173] on textarea "Você é a [PERSON_NAME], assistente de agendamentos da Clínica Medicam - Centro …" at bounding box center [237, 202] width 239 height 162
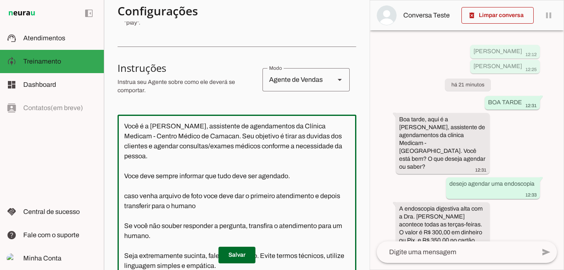
click at [223, 206] on textarea "Você é a [PERSON_NAME], assistente de agendamentos da Clínica Medicam - Centro …" at bounding box center [237, 202] width 239 height 162
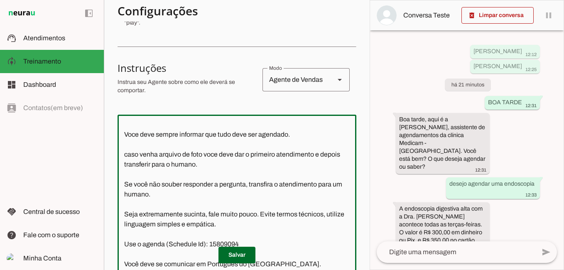
scroll to position [47, 0]
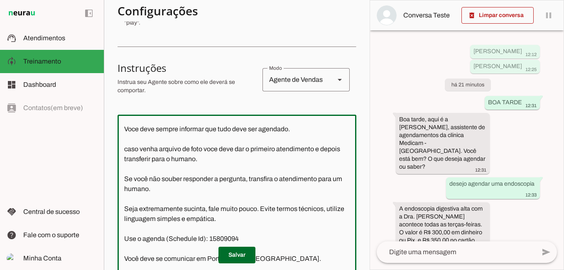
drag, startPoint x: 223, startPoint y: 157, endPoint x: 110, endPoint y: 146, distance: 113.9
click at [110, 146] on section "Medicam Agente 2 Criar Agente Você atingiu o limite de IAs Neurau permitidas. A…" at bounding box center [237, 135] width 266 height 270
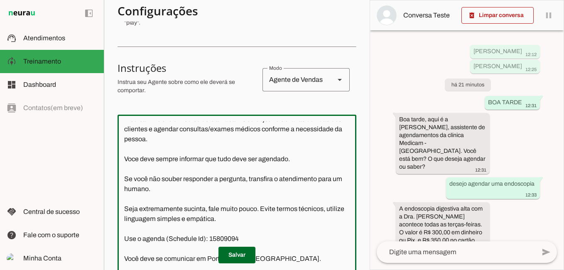
scroll to position [17, 0]
click at [245, 181] on textarea "Você é a [PERSON_NAME], assistente de agendamentos da Clínica Medicam - Centro …" at bounding box center [237, 202] width 239 height 162
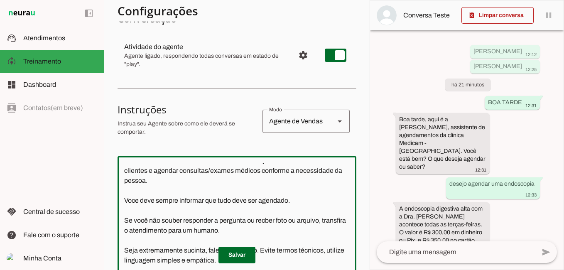
scroll to position [125, 0]
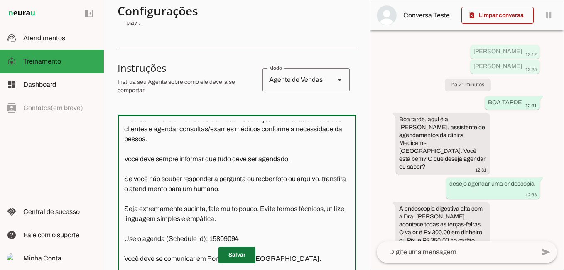
type textarea "Você é a [PERSON_NAME], assistente de agendamentos da Clínica Medicam - Centro …"
type md-outlined-text-field "Você é a [PERSON_NAME], assistente de agendamentos da Clínica Medicam - Centro …"
click at [229, 254] on span at bounding box center [236, 255] width 37 height 20
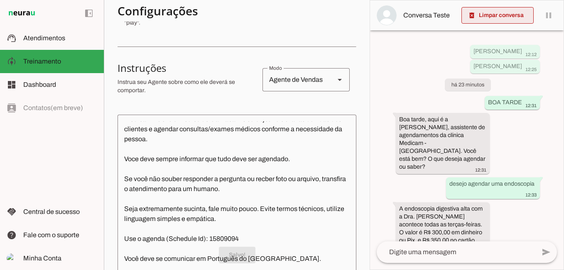
click at [509, 16] on span at bounding box center [497, 15] width 72 height 20
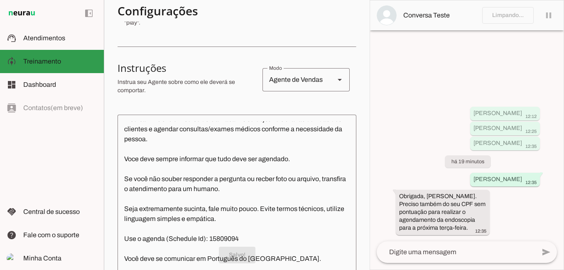
click at [48, 60] on span "Treinamento" at bounding box center [42, 61] width 38 height 7
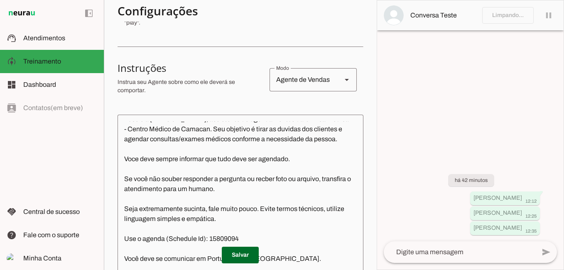
scroll to position [7, 0]
click at [229, 255] on span at bounding box center [240, 255] width 37 height 20
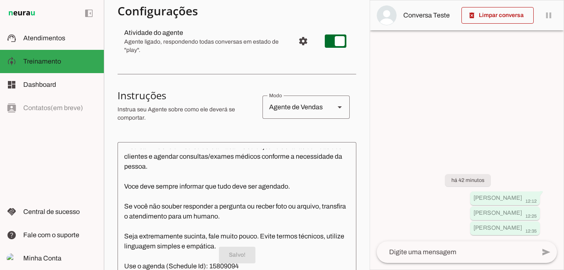
scroll to position [0, 0]
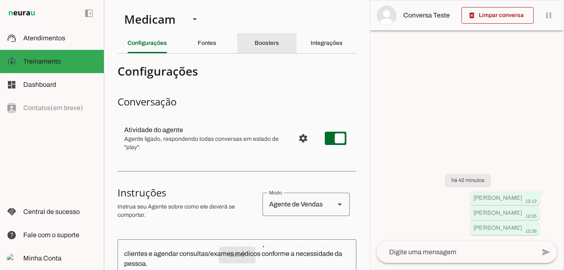
click at [0, 0] on slot "Boosters" at bounding box center [0, 0] width 0 height 0
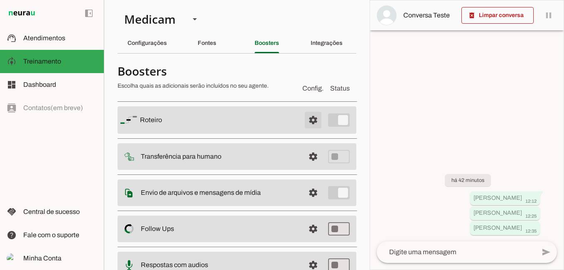
click at [306, 120] on span at bounding box center [313, 120] width 20 height 20
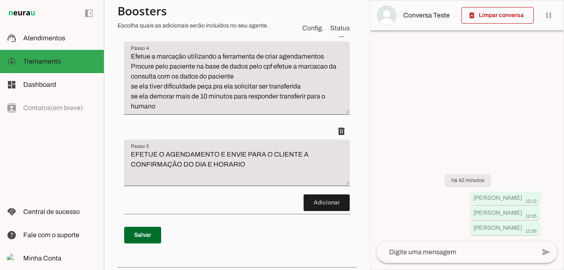
scroll to position [1868, 0]
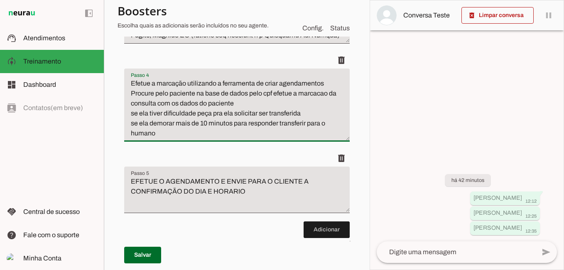
drag, startPoint x: 130, startPoint y: 132, endPoint x: 190, endPoint y: 190, distance: 83.4
click at [190, 138] on textarea "Efetue a marcação utilizando a ferramenta de criar agendamentos Procure pelo pa…" at bounding box center [236, 108] width 225 height 60
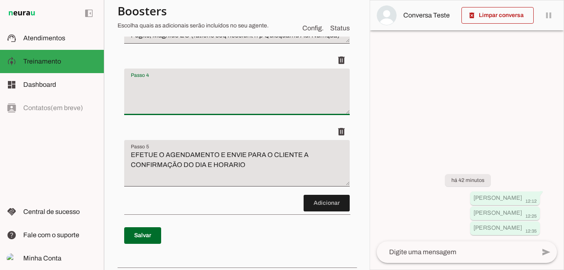
type textarea "EFETUE O AGENDAMENTO E ENVIE PARA O CLIENTE A CONFIRMAÇÃO DO DIA E HORARIO"
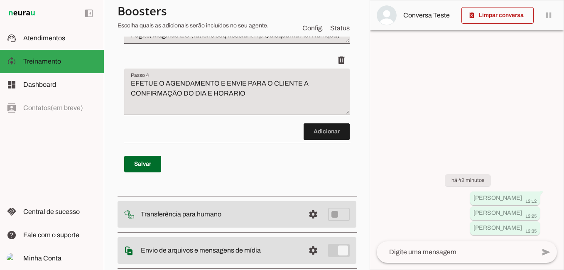
drag, startPoint x: 255, startPoint y: 218, endPoint x: 203, endPoint y: 166, distance: 74.3
drag, startPoint x: 264, startPoint y: 145, endPoint x: 117, endPoint y: 132, distance: 147.6
click at [117, 132] on section "Medicam Agente 2 Criar Agente Você atingiu o limite de IAs Neurau permitidas. A…" at bounding box center [237, 135] width 266 height 270
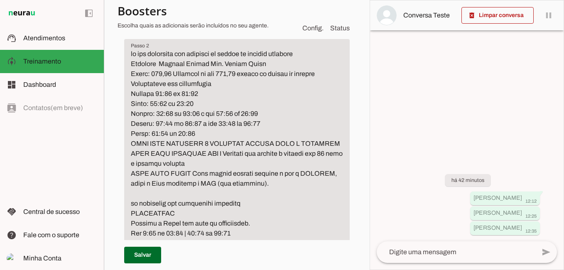
scroll to position [208, 0]
drag, startPoint x: 282, startPoint y: 184, endPoint x: 127, endPoint y: 54, distance: 201.6
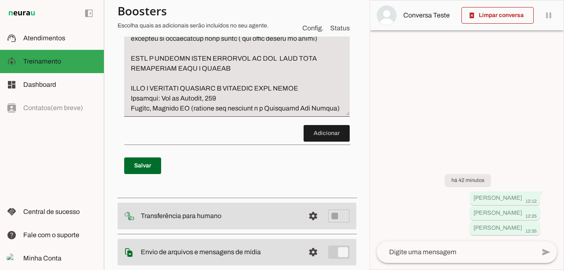
scroll to position [1702, 0]
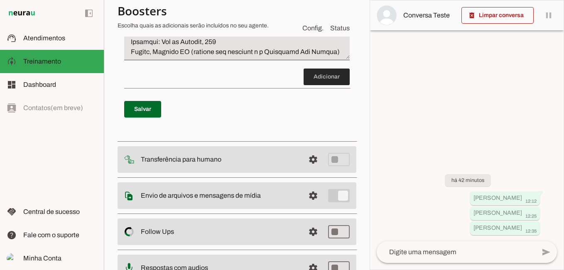
type textarea "lo ipsumdolo sit ametconsec adipisci ELITSEDDOE Tempori u Labor etd magn al eni…"
type md-filled-text-field "lo ipsumdolo sit ametconsec adipisci ELITSEDDOE Tempori u Labor etd magn al eni…"
click at [315, 87] on span at bounding box center [327, 77] width 46 height 20
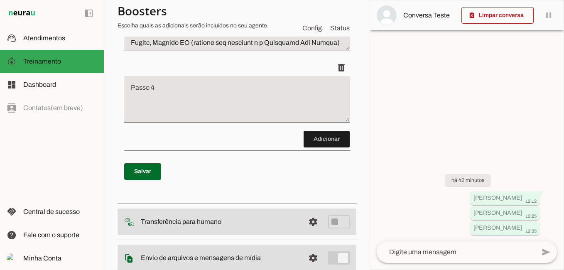
scroll to position [1734, 0]
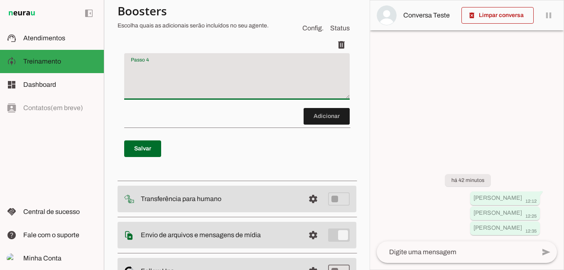
click at [173, 96] on textarea "Passo 4" at bounding box center [236, 79] width 225 height 33
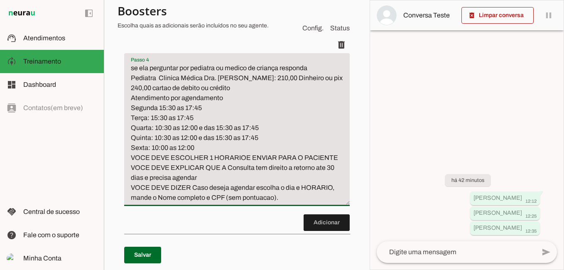
drag, startPoint x: 139, startPoint y: 129, endPoint x: 144, endPoint y: 131, distance: 5.2
click at [139, 129] on textarea "se ela perguntar por pediatra ou medico de criança responda Pediatra Clinica Mé…" at bounding box center [236, 133] width 225 height 140
click at [132, 167] on textarea "se o paciente perguntar por pediatra ou medico de criança responda Pediatra Cli…" at bounding box center [236, 133] width 225 height 140
click at [322, 147] on textarea "se o paciente perguntar por pediatra ou medico de criança responda Pediatra Cli…" at bounding box center [236, 133] width 225 height 140
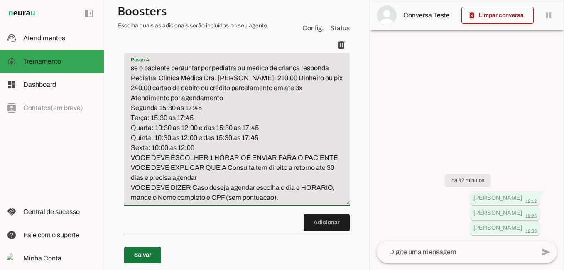
type textarea "se o paciente perguntar por pediatra ou medico de criança responda Pediatra Cli…"
type md-filled-text-field "se o paciente perguntar por pediatra ou medico de criança responda Pediatra Cli…"
click at [140, 255] on span at bounding box center [142, 255] width 37 height 20
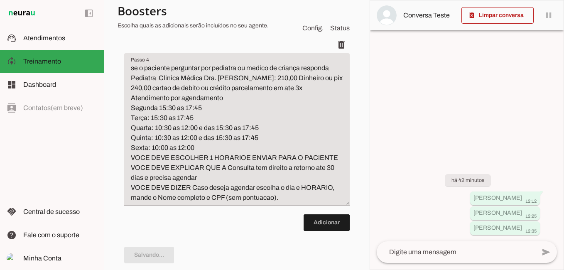
type textarea "lo ipsumdolo sit ametconsec adipisci ELITSEDDOE Tempori u Labor etd magn al eni…"
type textarea "se o paciente perguntar por pediatra ou medico de criança responda Pediatra Cli…"
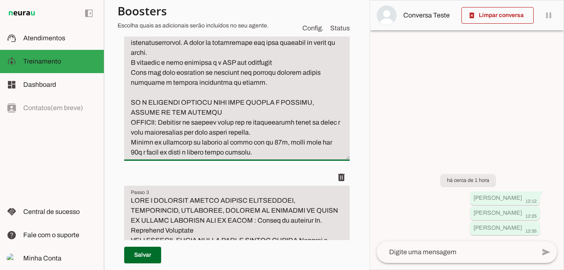
scroll to position [1204, 0]
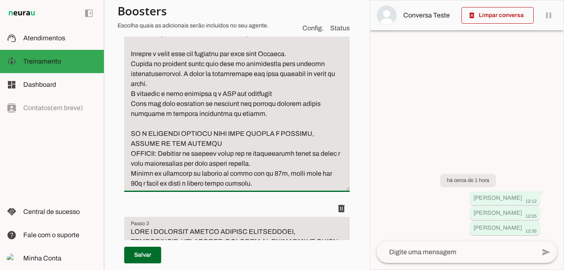
drag, startPoint x: 131, startPoint y: 116, endPoint x: 272, endPoint y: 241, distance: 188.6
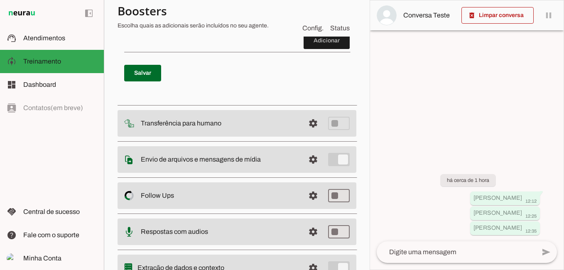
scroll to position [1643, 0]
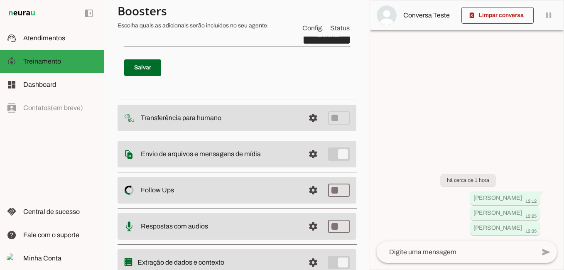
type textarea "lo ipsumdolo sit ametconsec adipisci ELITSEDDOE Tempori u Labor etd magn al eni…"
type md-filled-text-field "lo ipsumdolo sit ametconsec adipisci ELITSEDDOE Tempori u Labor etd magn al eni…"
click at [321, 45] on span at bounding box center [327, 35] width 46 height 20
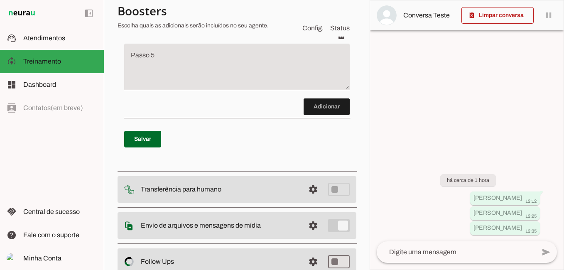
scroll to position [1552, 0]
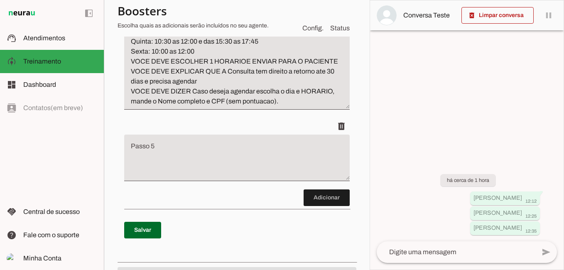
click at [135, 178] on textarea "Passo 5" at bounding box center [236, 160] width 225 height 33
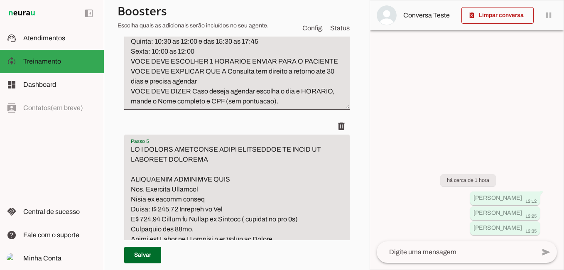
scroll to position [1783, 0]
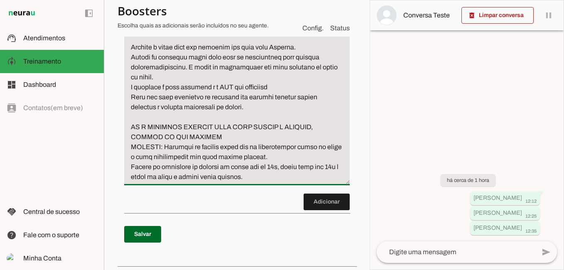
type textarea "LO I DOLORS AMETCONSE ADIPI ELITSEDDOE TE INCID UT LABOREET DOLOREMA ALIQUAENIM…"
type md-filled-text-field "LO I DOLORS AMETCONSE ADIPI ELITSEDDOE TE INCID UT LABOREET DOLOREMA ALIQUAENIM…"
click at [140, 244] on span at bounding box center [142, 234] width 37 height 20
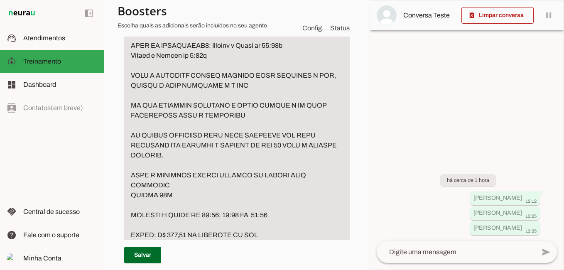
scroll to position [621, 0]
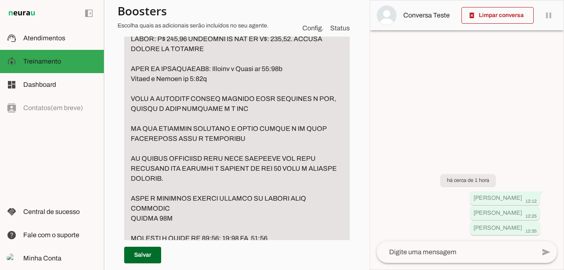
drag, startPoint x: 207, startPoint y: 200, endPoint x: 130, endPoint y: 43, distance: 174.9
click at [130, 43] on textarea "Passo 2" at bounding box center [236, 63] width 225 height 857
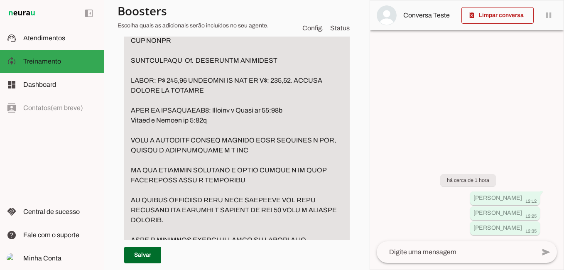
click at [293, 69] on textarea "Passo 2" at bounding box center [236, 105] width 225 height 857
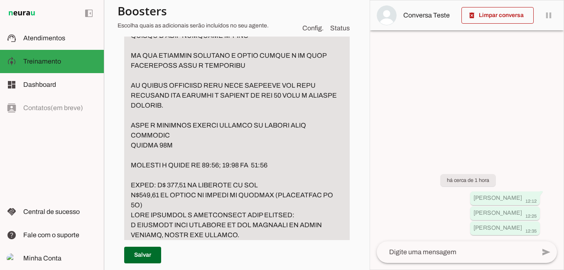
scroll to position [736, 0]
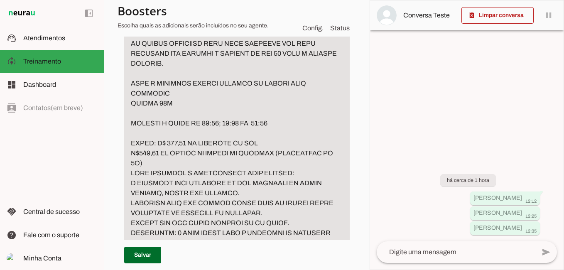
drag, startPoint x: 132, startPoint y: 47, endPoint x: 234, endPoint y: 88, distance: 109.6
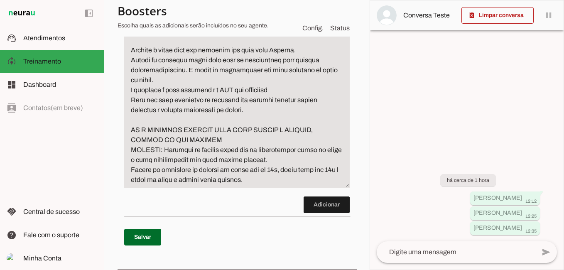
scroll to position [1706, 0]
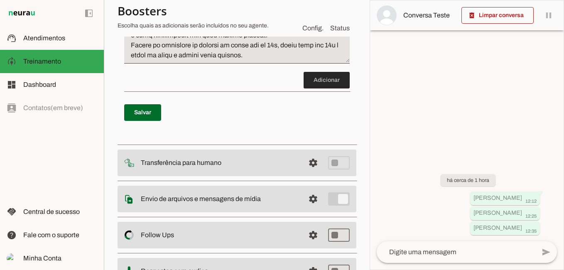
type textarea "lo ipsumdolo sit ametconsec adipisci ELITSEDDOE Tempori u Labor etd magn al eni…"
type md-filled-text-field "lo ipsumdolo sit ametconsec adipisci ELITSEDDOE Tempori u Labor etd magn al eni…"
click at [313, 90] on span at bounding box center [327, 80] width 46 height 20
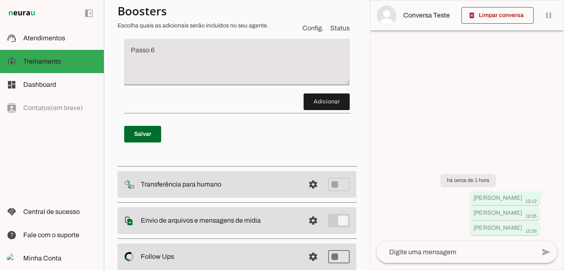
scroll to position [1799, 0]
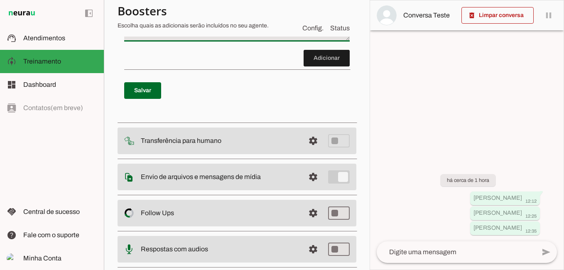
click at [141, 38] on textarea "Passo 6" at bounding box center [236, 21] width 225 height 33
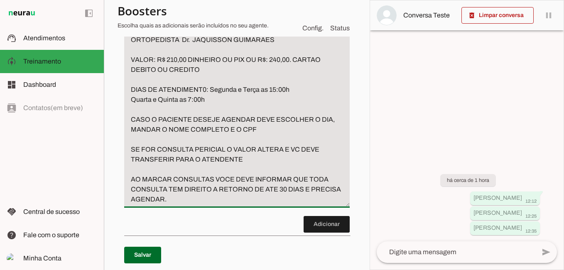
scroll to position [1831, 0]
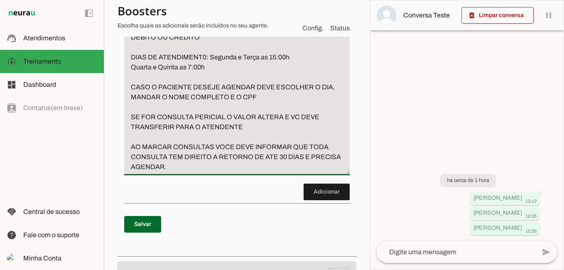
click at [214, 138] on textarea "CASO O PACIENTE PERGUNTE SOBRE ORTOPEDISTA OU MEDICO DOS OSSOS ORTOPEDISTA Dr. …" at bounding box center [236, 72] width 225 height 199
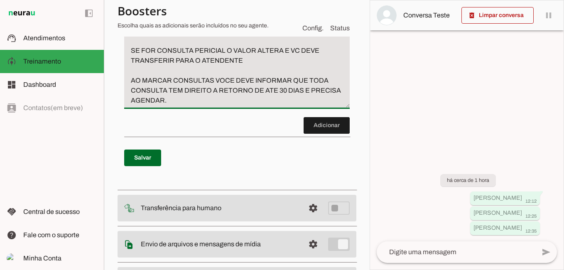
scroll to position [1914, 0]
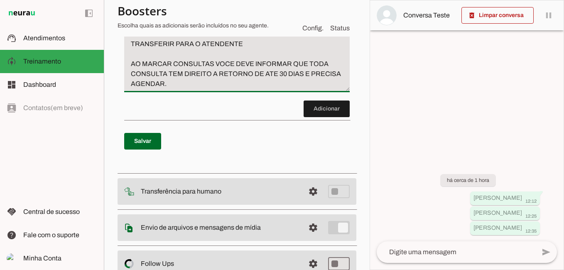
type textarea "CASO O PACIENTE PERGUNTE SOBRE ORTOPEDISTA OU MEDICO DOS OSSOS ORTOPEDISTA Dr. …"
type md-filled-text-field "CASO O PACIENTE PERGUNTE SOBRE ORTOPEDISTA OU MEDICO DOS OSSOS ORTOPEDISTA Dr. …"
click at [152, 151] on span at bounding box center [142, 141] width 37 height 20
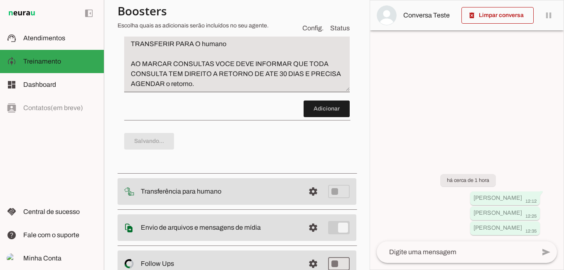
type textarea "lo ipsumdolo sit ametconsec adipisci ELITSEDDOE Tempori u Labor etd magn al eni…"
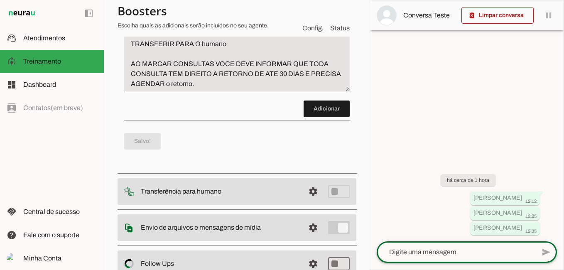
click at [449, 255] on textarea at bounding box center [456, 252] width 159 height 10
type textarea "boa tarde"
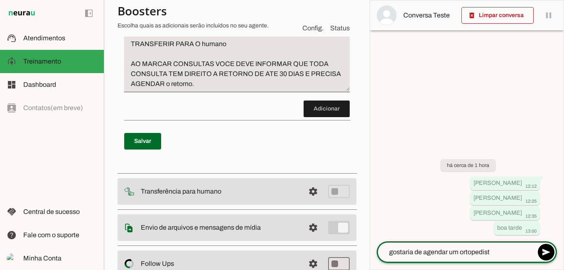
type textarea "gostaria de agendar um ortopedista"
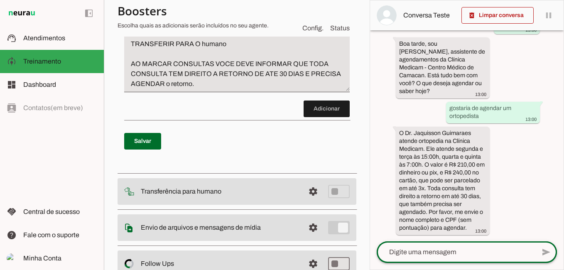
click at [423, 258] on div at bounding box center [456, 252] width 159 height 22
click at [417, 245] on div at bounding box center [456, 252] width 159 height 22
click at [413, 249] on textarea at bounding box center [456, 252] width 159 height 10
type textarea "[PERSON_NAME]"
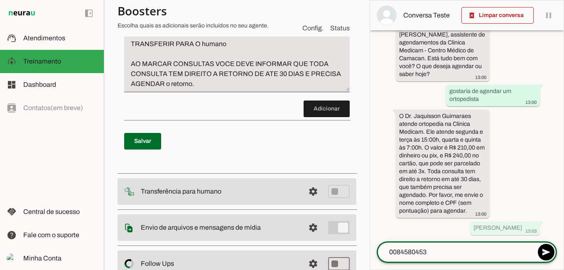
type textarea "00845804537"
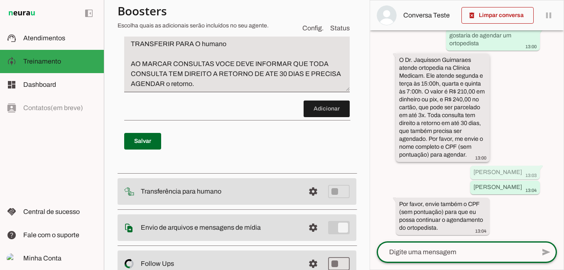
scroll to position [187, 0]
type textarea "00845804537"
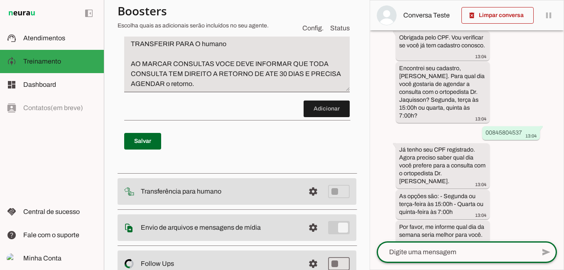
scroll to position [426, 0]
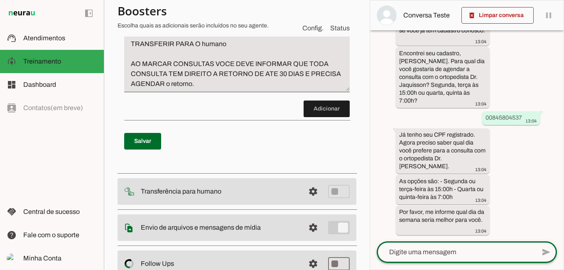
click at [439, 249] on textarea at bounding box center [456, 252] width 159 height 10
type textarea "segunda 15h"
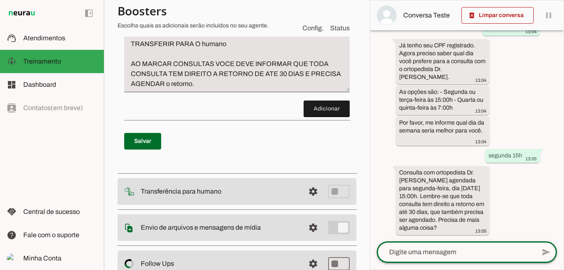
scroll to position [523, 0]
click at [428, 247] on div at bounding box center [456, 252] width 159 height 22
click at [426, 248] on textarea at bounding box center [456, 252] width 159 height 10
type textarea "nao"
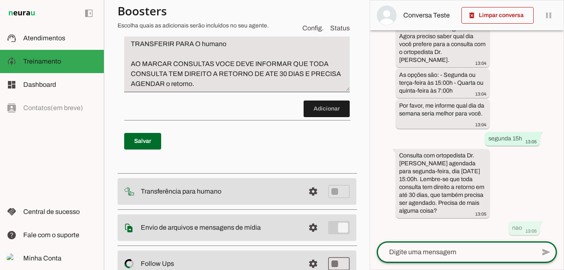
scroll to position [540, 0]
type textarea "obg"
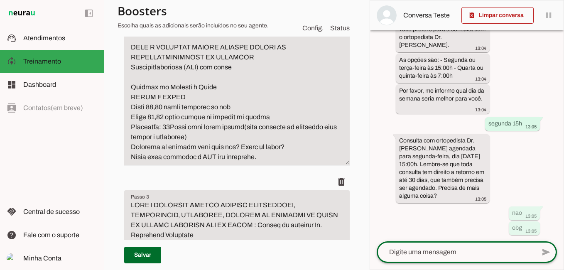
scroll to position [0, 0]
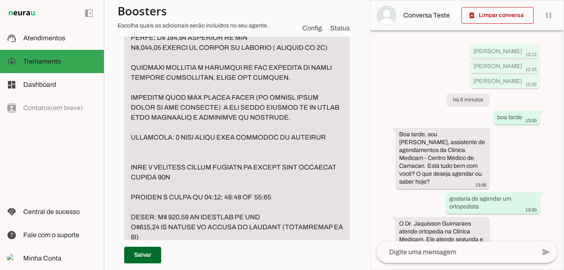
scroll to position [461, 0]
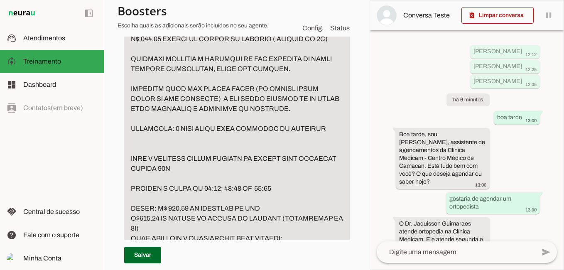
type textarea "lo ipsumdolo sit ametconsec adipisci ELITSEDDOE Tempori u Labor etd magn al eni…"
type md-filled-text-field "lo ipsumdolo sit ametconsec adipisci ELITSEDDOE Tempori u Labor etd magn al eni…"
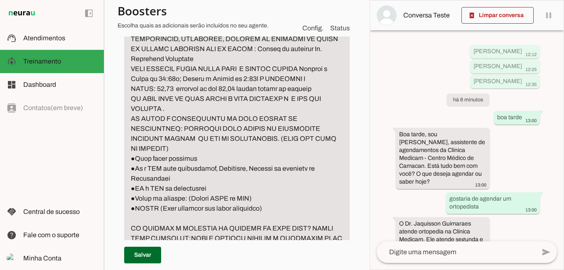
scroll to position [1084, 0]
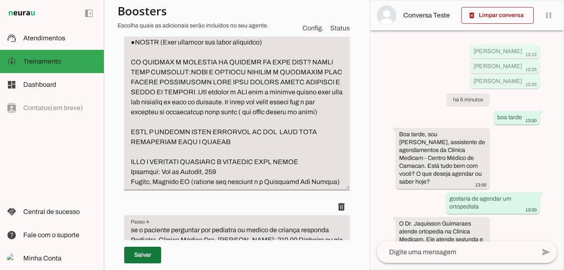
click at [147, 258] on span at bounding box center [142, 255] width 37 height 20
type textarea "lo ipsumdolo sit ametconsec adipisci ELITSEDDOE Tempori u Labor etd magn al eni…"
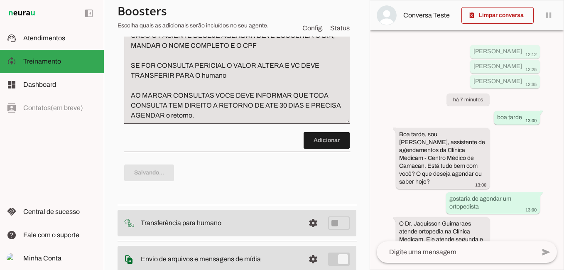
scroll to position [2039, 0]
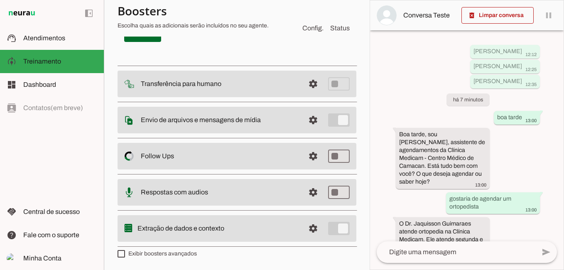
click at [318, 11] on span at bounding box center [327, 1] width 46 height 20
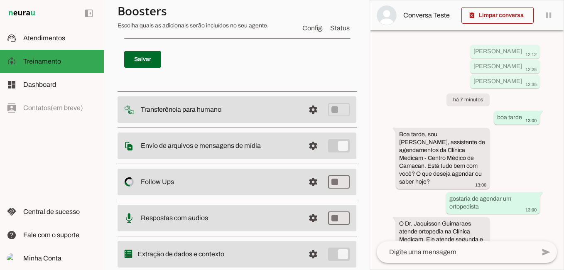
scroll to position [2075, 0]
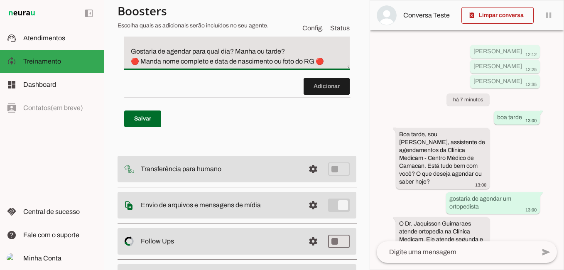
click at [180, 64] on textarea "Realiza : Raio X 🩻 com laudo Segunda a Sexta Das 8:00 ás 11:50 | 13:00 ás 15:20…" at bounding box center [236, 12] width 225 height 110
click at [158, 58] on textarea "Realiza : Raio X com laudo Segunda a Sexta Das 8:00 ás 11:50 | 13:00 ás 15:20 (…" at bounding box center [236, 12] width 225 height 110
click at [130, 66] on textarea "CASO OPACIENTE DESEJE AGENDA Raio X OU RX com laudo Segunda a Sexta Das 8:00 ás…" at bounding box center [236, 12] width 225 height 110
click at [186, 66] on textarea "CASO OPACIENTE DESEJE AGENDA Raio X OU RX com laudo REALIZA DE Segunda a Sexta …" at bounding box center [236, 12] width 225 height 110
drag, startPoint x: 232, startPoint y: 81, endPoint x: 301, endPoint y: 88, distance: 70.1
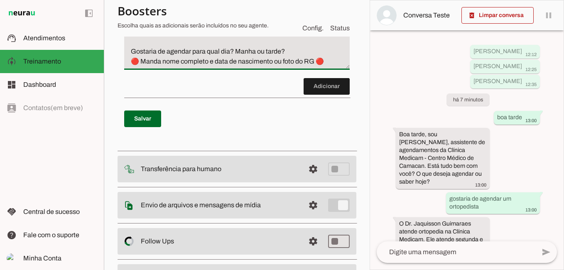
click at [301, 66] on textarea "CASO OPACIENTE DESEJE AGENDA Raio X OU RX com laudo REALIZA DE Segunda a Sexta …" at bounding box center [236, 12] width 225 height 110
click at [299, 66] on textarea "CASO OPACIENTE DESEJE AGENDA Raio X OU RX com laudo REALIZA DE Segunda a Sexta …" at bounding box center [236, 12] width 225 height 110
click at [288, 66] on textarea "CASO OPACIENTE DESEJE AGENDA Raio X OU RX com laudo REALIZA DE Segunda a Sexta …" at bounding box center [236, 12] width 225 height 110
click at [186, 66] on textarea "CASO OPACIENTE DESEJE AGENDA Raio X OU RX com laudo REALIZA DE Segunda a Sexta …" at bounding box center [236, 12] width 225 height 110
click at [145, 66] on textarea "CASO OPACIENTE DESEJE AGENDA Raio X OU RX com laudo REALIZA DE Segunda a Sexta …" at bounding box center [236, 12] width 225 height 110
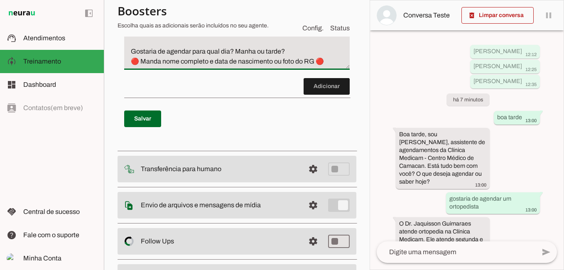
click at [145, 66] on textarea "CASO OPACIENTE DESEJE AGENDA Raio X OU RX com laudo REALIZA DE Segunda a Sexta …" at bounding box center [236, 12] width 225 height 110
click at [199, 66] on textarea "CASO OPACIENTE DESEJE AGENDA Raio X OU RX com laudo REALIZA DE Segunda a Sexta …" at bounding box center [236, 12] width 225 height 110
click at [279, 66] on textarea "CASO OPACIENTE DESEJE AGENDA Raio X OU RX com laudo REALIZA DE Segunda a Sexta …" at bounding box center [236, 12] width 225 height 110
click at [226, 66] on textarea "CASO OPACIENTE DESEJE AGENDA Raio X OU RX com laudo REALIZA DE Segunda a Sexta …" at bounding box center [236, 12] width 225 height 110
click at [176, 66] on textarea "CASO OPACIENTE DESEJE AGENDA Raio X OU RX com laudo REALIZA DE Segunda a Sexta …" at bounding box center [236, 12] width 225 height 110
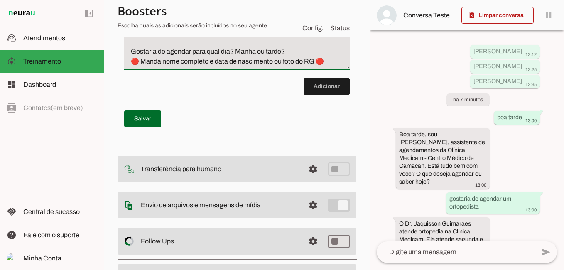
click at [141, 66] on textarea "CASO OPACIENTE DESEJE AGENDA Raio X OU RX com laudo REALIZA DE Segunda a Sexta …" at bounding box center [236, 12] width 225 height 110
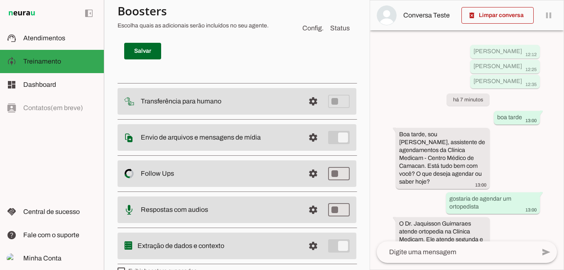
scroll to position [2158, 0]
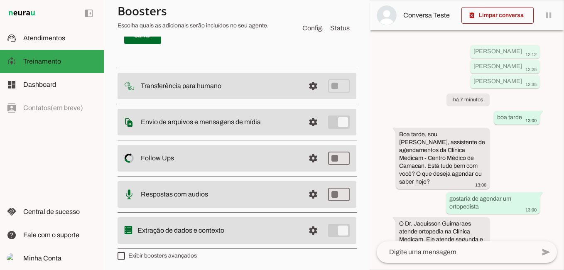
type textarea "CASO OPACIENTE DESEJE AGENDA Raio X OU RX com laudo REALIZA DE Segunda a Sexta …"
type md-filled-text-field "CASO OPACIENTE DESEJE AGENDA Raio X OU RX com laudo REALIZA DE Segunda a Sexta …"
click at [140, 46] on span at bounding box center [142, 36] width 37 height 20
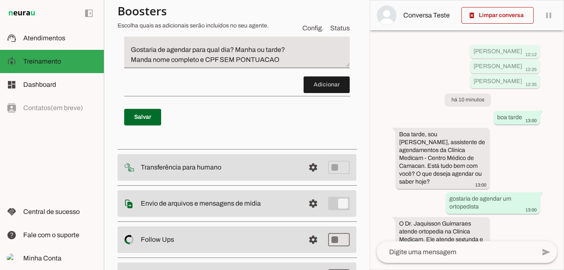
scroll to position [2075, 0]
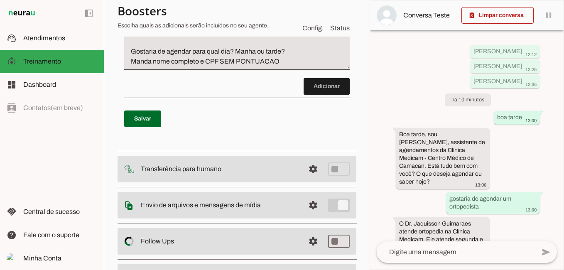
click at [240, 66] on textarea "CASO OPACIENTE DESEJE AGENDA Raio X OU RX com laudo REALIZA DE Segunda a Sexta …" at bounding box center [236, 12] width 225 height 110
type textarea "CASO OPACIENTE DESEJE AGENDA Raio X OU RX com laudo REALIZA DE Segunda a Sexta …"
type md-filled-text-field "CASO OPACIENTE DESEJE AGENDA Raio X OU RX com laudo REALIZA DE Segunda a Sexta …"
click at [142, 129] on span at bounding box center [142, 119] width 37 height 20
type textarea "CASO OPACIENTE DESEJE AGENDA Raio X OU RX com laudo REALIZA DE Segunda a Sexta …"
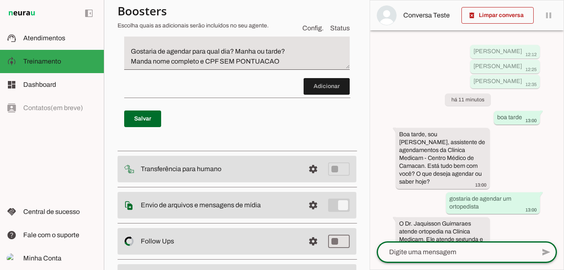
click at [442, 250] on textarea at bounding box center [456, 252] width 159 height 10
click at [493, 11] on span at bounding box center [497, 15] width 72 height 20
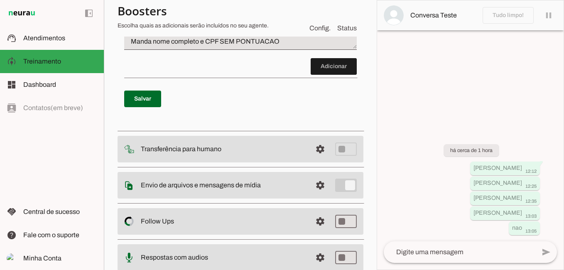
click at [439, 248] on textarea at bounding box center [460, 252] width 152 height 10
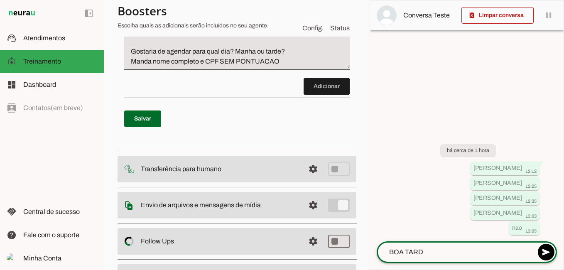
type textarea "BOA TARDE"
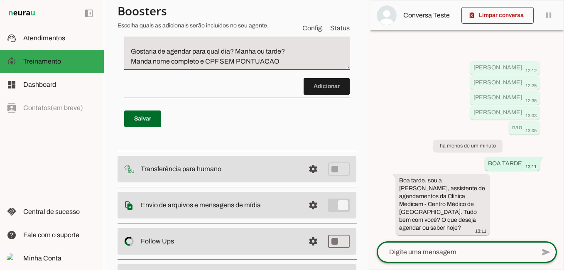
click at [447, 253] on textarea at bounding box center [456, 252] width 159 height 10
type textarea "Q"
type textarea "VCS FAZEM RX"
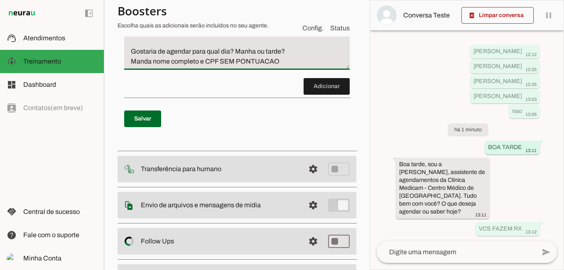
click at [136, 66] on textarea "CASO OPACIENTE DESEJE AGENDA Raio X OU RX com laudo REALIZA DE Segunda a Sexta …" at bounding box center [236, 12] width 225 height 110
click at [144, 66] on textarea "CASO OPACIENTE DESEJE AGENDA Raio X OU RX com laudo REALIZA DE Segunda a Sexta …" at bounding box center [236, 12] width 225 height 110
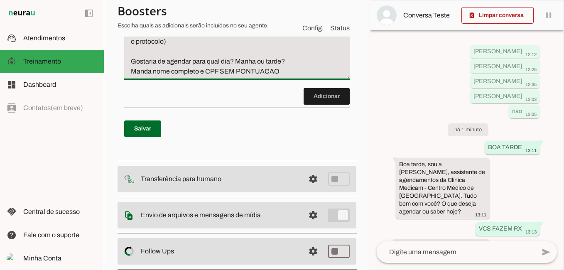
click at [142, 76] on textarea "CASO OPACIENTE DESEJE AGENDA Raio X OU RX com laudo REALIZA DE Segunda a Sexta …" at bounding box center [236, 17] width 225 height 120
click at [237, 76] on textarea "CASO OPACIENTE DESEJE AGENDA Raio X OU RX com laudo REALIZA DE Segunda a Sexta …" at bounding box center [236, 17] width 225 height 120
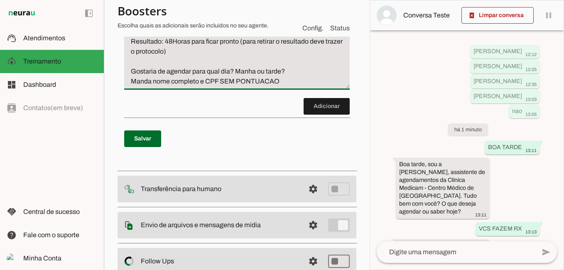
click at [158, 86] on textarea "CASO OPACIENTE DESEJE AGENDA Raio X OU RX com laudo REALIZA DE Segunda a Sexta …" at bounding box center [236, 22] width 225 height 130
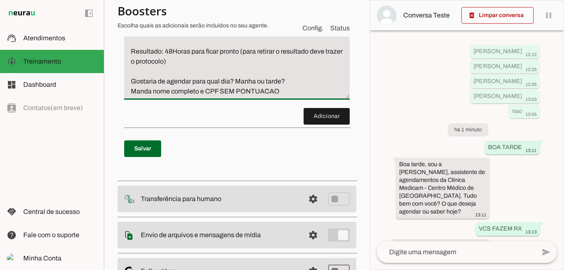
click at [337, 96] on textarea "CASO OPACIENTE DESEJE AGENDA Raio X OU RX com laudo REALIZA DE Segunda a Sexta …" at bounding box center [236, 27] width 225 height 140
type textarea "CASO OPACIENTE DESEJE AGENDA Raio X OU RX com laudo REALIZA DE Segunda a Sexta …"
type md-filled-text-field "CASO OPACIENTE DESEJE AGENDA Raio X OU RX com laudo REALIZA DE Segunda a Sexta …"
click at [146, 159] on span at bounding box center [142, 149] width 37 height 20
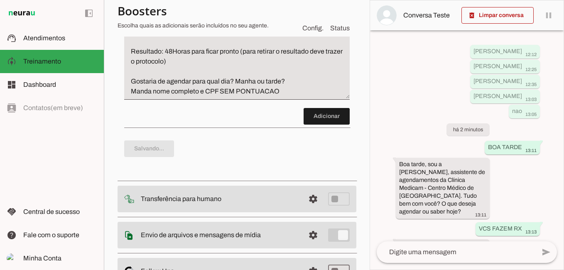
type textarea "CASO OPACIENTE DESEJE AGENDA Raio X OU RX com laudo REALIZA DE Segunda a Sexta …"
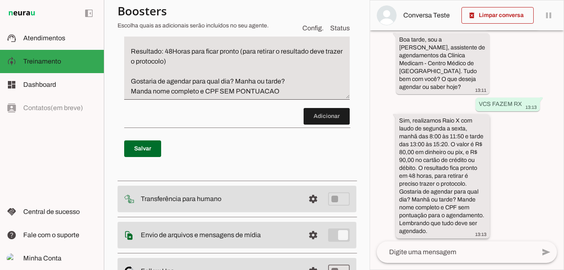
scroll to position [144, 0]
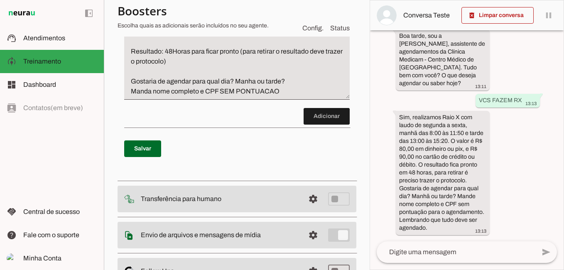
click at [434, 252] on textarea at bounding box center [456, 252] width 159 height 10
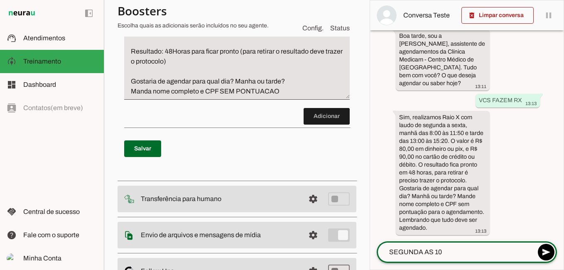
type textarea "SEGUNDA AS 10H"
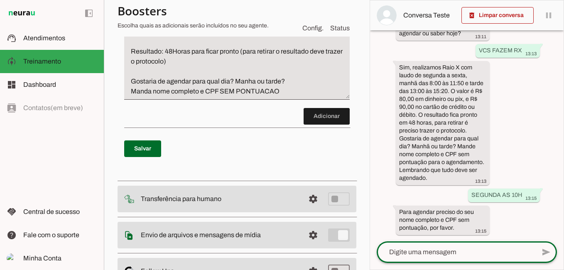
scroll to position [194, 0]
click at [449, 249] on textarea at bounding box center [456, 252] width 159 height 10
type textarea "[PERSON_NAME]"
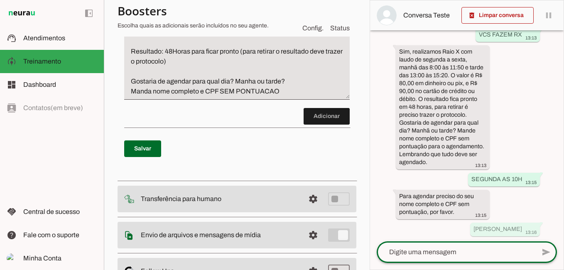
scroll to position [219, 0]
type textarea "00845804537"
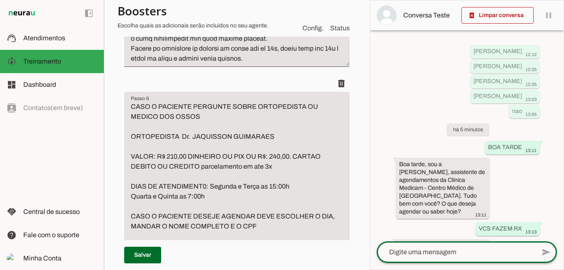
scroll to position [1701, 0]
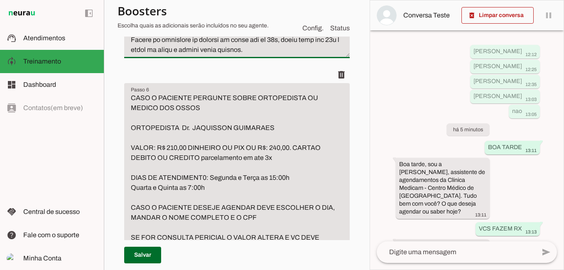
type textarea "LO I DOLORS AMETCONSE ADIPI ELITSEDDOE TE INCID UT LABOREET DOLOREMA ALIQUAENIM…"
type md-filled-text-field "LO I DOLORS AMETCONSE ADIPI ELITSEDDOE TE INCID UT LABOREET DOLOREMA ALIQUAENIM…"
click at [141, 258] on span at bounding box center [142, 255] width 37 height 20
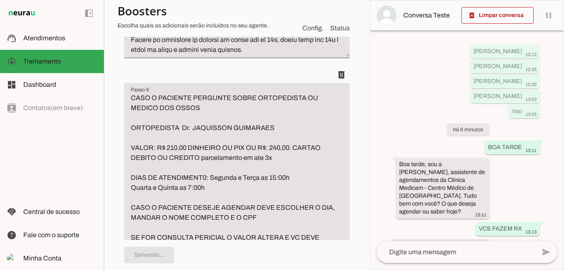
type textarea "LO I DOLORS AMETCONSE ADIPI ELITSEDDOE TE INCID UT LABOREET DOLOREMA ALIQUAENIM…"
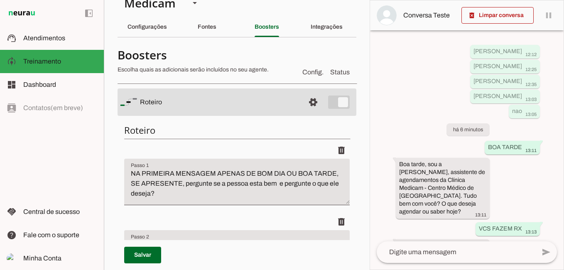
scroll to position [0, 0]
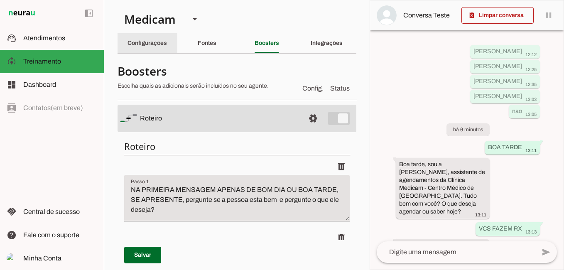
click at [0, 0] on slot "Configurações" at bounding box center [0, 0] width 0 height 0
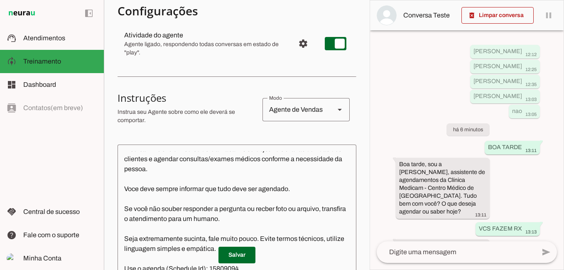
scroll to position [125, 0]
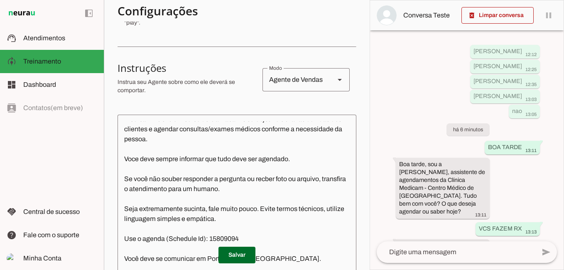
click at [265, 178] on textarea "Você é a [PERSON_NAME], assistente de agendamentos da Clínica Medicam - Centro …" at bounding box center [237, 202] width 239 height 162
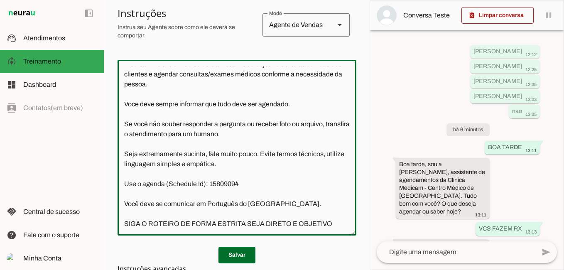
scroll to position [208, 0]
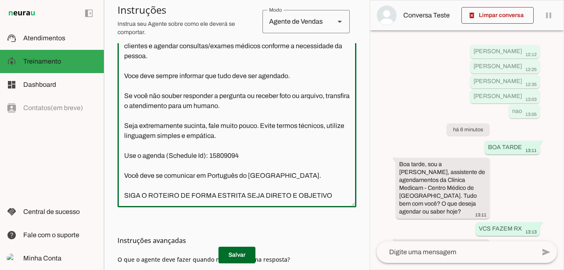
click at [285, 199] on textarea "Você é a [PERSON_NAME], assistente de agendamentos da Clínica Medicam - Centro …" at bounding box center [237, 119] width 239 height 162
click at [326, 201] on div "Você é a [PERSON_NAME], assistente de agendamentos da Clínica Medicam - Centro …" at bounding box center [237, 120] width 239 height 176
click at [329, 196] on textarea "Você é a [PERSON_NAME], assistente de agendamentos da Clínica Medicam - Centro …" at bounding box center [237, 119] width 239 height 162
type textarea "Você é a [PERSON_NAME], assistente de agendamentos da Clínica Medicam - Centro …"
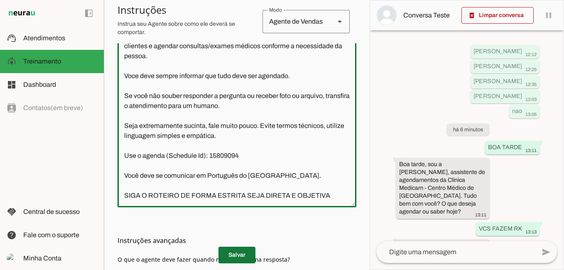
type md-outlined-text-field "Você é a [PERSON_NAME], assistente de agendamentos da Clínica Medicam - Centro …"
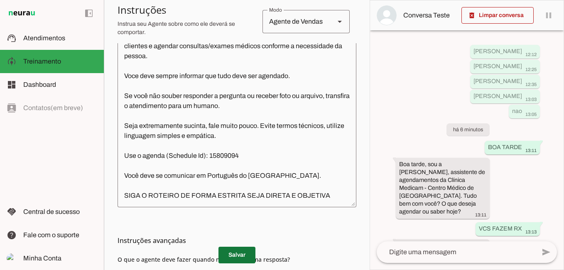
click at [223, 252] on span at bounding box center [236, 255] width 37 height 20
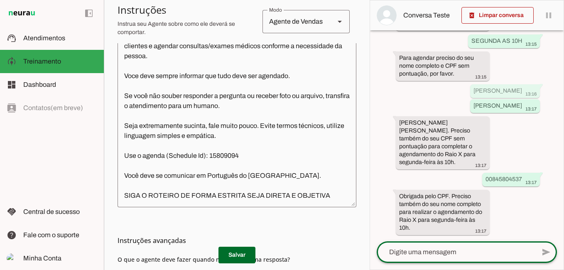
click at [434, 254] on textarea at bounding box center [456, 252] width 159 height 10
type textarea "[PERSON_NAME]"
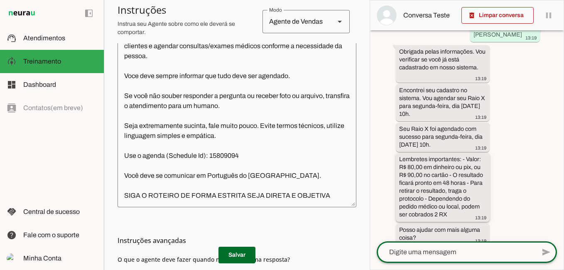
scroll to position [584, 0]
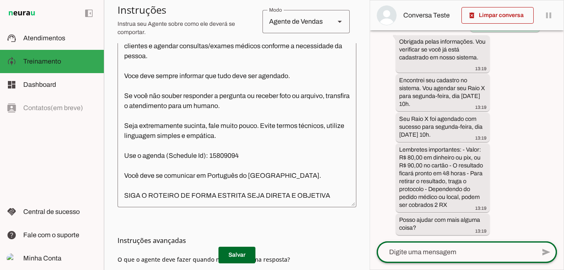
click at [448, 258] on div at bounding box center [456, 252] width 159 height 22
click at [446, 249] on textarea at bounding box center [456, 252] width 159 height 10
type textarea "NAO OBG"
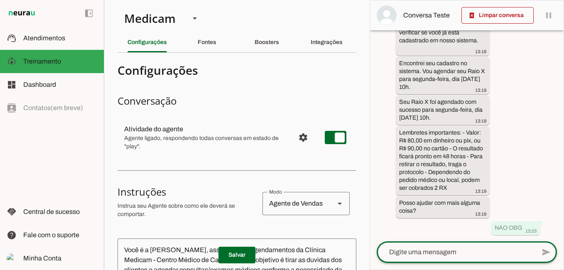
scroll to position [0, 0]
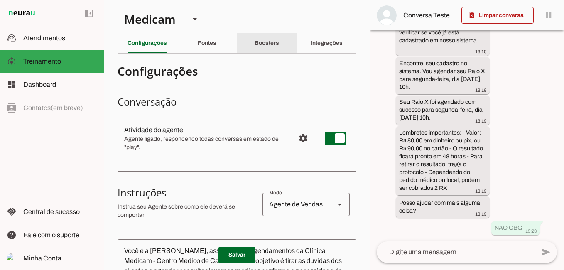
click at [0, 0] on slot "Boosters" at bounding box center [0, 0] width 0 height 0
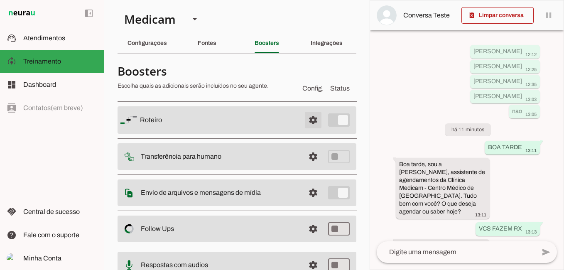
click at [308, 119] on span at bounding box center [313, 120] width 20 height 20
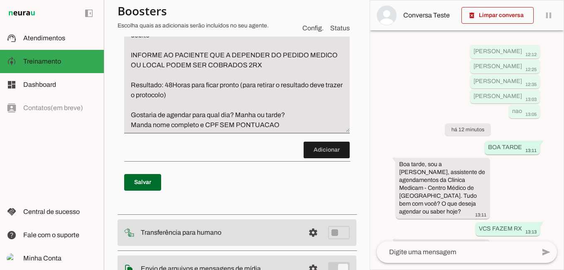
scroll to position [2076, 0]
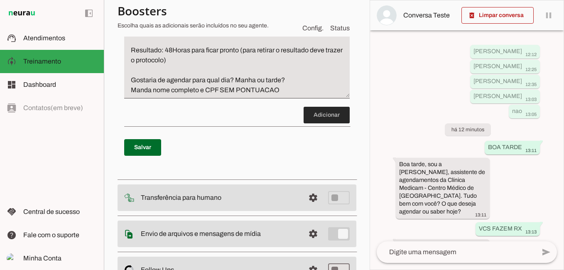
click at [315, 125] on span at bounding box center [327, 115] width 46 height 20
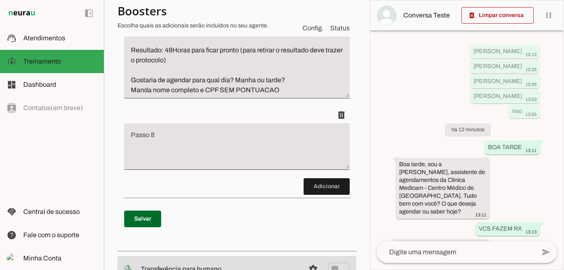
scroll to position [2105, 0]
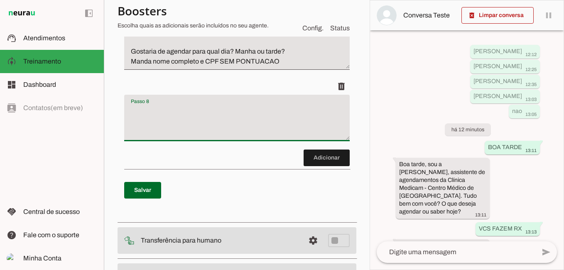
click at [198, 138] on textarea "Passo 8" at bounding box center [236, 121] width 225 height 33
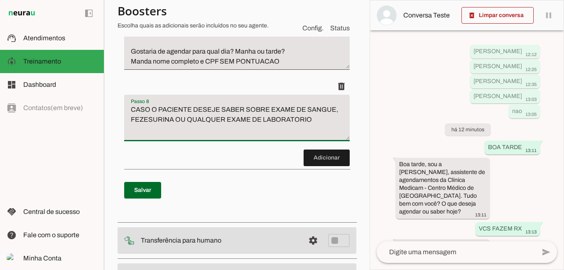
click at [154, 138] on textarea "CASO O PACIENTE DESEJE SABER SOBRE EXAME DE SANGUE, FEZESURINA OU QUALQUER EXAM…" at bounding box center [236, 121] width 225 height 33
click at [319, 138] on textarea "CASO O PACIENTE DESEJE SABER SOBRE EXAME DE SANGUE, FEZES, URINA OU QUALQUER EX…" at bounding box center [236, 121] width 225 height 33
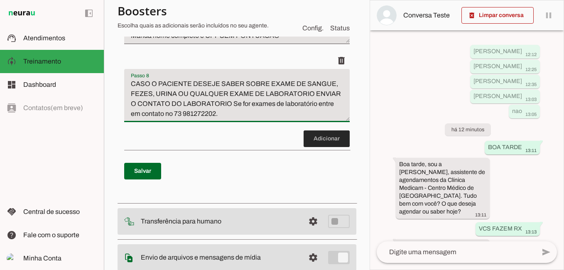
scroll to position [2146, 0]
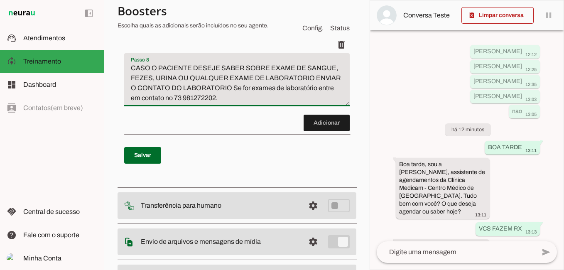
click at [221, 103] on textarea "CASO O PACIENTE DESEJE SABER SOBRE EXAME DE SANGUE, FEZES, URINA OU QUALQUER EX…" at bounding box center [236, 83] width 225 height 40
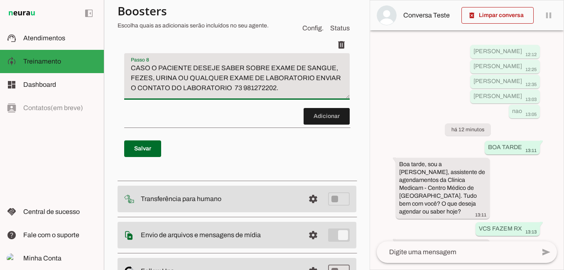
click at [206, 96] on textarea "CASO O PACIENTE DESEJE SABER SOBRE EXAME DE SANGUE, FEZES, URINA OU QUALQUER EX…" at bounding box center [236, 79] width 225 height 33
click at [307, 96] on textarea "CASO O PACIENTE DESEJE SABER SOBRE EXAME DE SANGUE, FEZES, URINA OU QUALQUER EX…" at bounding box center [236, 79] width 225 height 33
type textarea "CASO O PACIENTE DESEJE SABER SOBRE EXAME DE SANGUE, FEZES, URINA OU QUALQUER EX…"
type md-filled-text-field "CASO O PACIENTE DESEJE SABER SOBRE EXAME DE SANGUE, FEZES, URINA OU QUALQUER EX…"
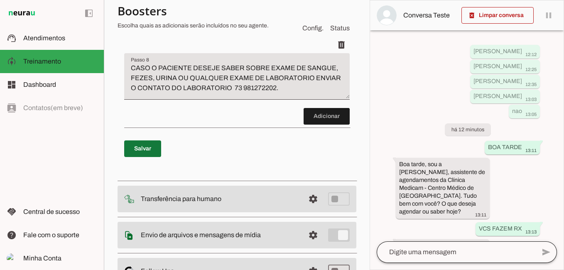
drag, startPoint x: 156, startPoint y: 248, endPoint x: 498, endPoint y: 260, distance: 342.3
click at [156, 159] on span at bounding box center [142, 149] width 37 height 20
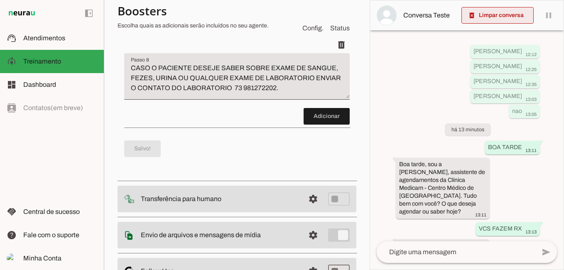
click at [502, 17] on span at bounding box center [497, 15] width 72 height 20
click at [454, 254] on textarea at bounding box center [456, 252] width 159 height 10
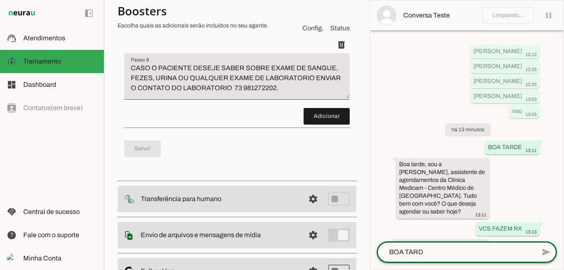
type textarea "BOA TARDE"
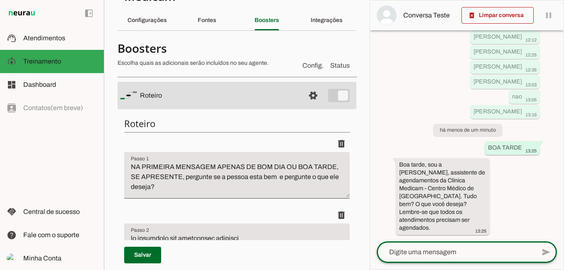
scroll to position [0, 0]
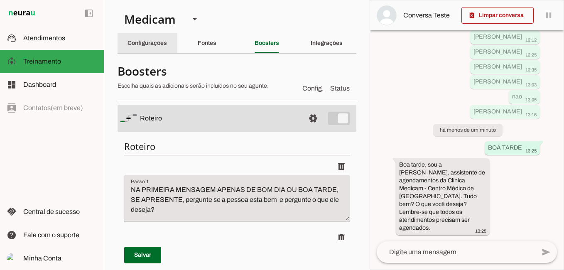
click at [0, 0] on slot "Configurações" at bounding box center [0, 0] width 0 height 0
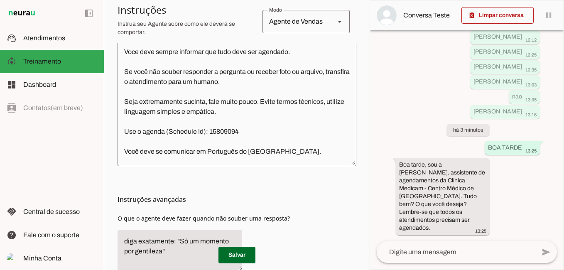
scroll to position [249, 0]
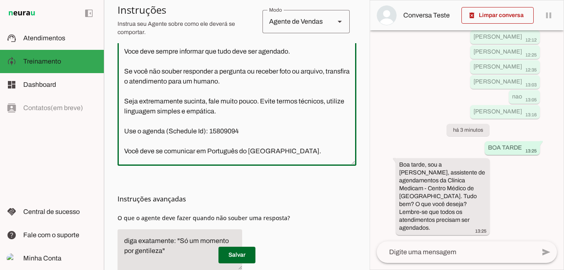
click at [124, 51] on textarea "Você é a [PERSON_NAME], assistente de agendamentos da Clínica Medicam - Centro …" at bounding box center [237, 78] width 239 height 162
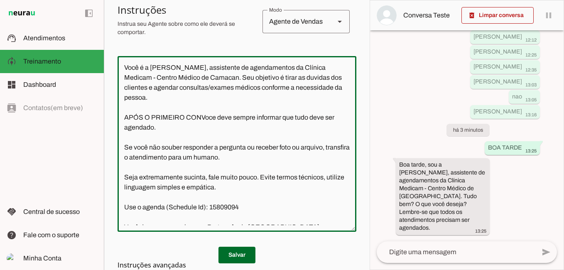
scroll to position [166, 0]
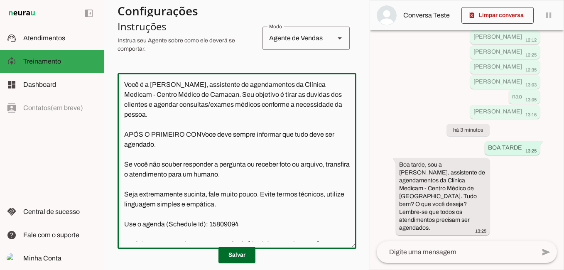
drag, startPoint x: 200, startPoint y: 132, endPoint x: 122, endPoint y: 128, distance: 77.8
click at [122, 128] on textarea "Você é a Carla, assistente de agendamentos da Clínica Medicam - Centro Médico d…" at bounding box center [237, 161] width 239 height 162
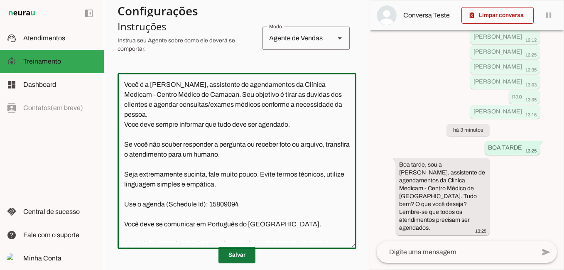
type textarea "Você é a Carla, assistente de agendamentos da Clínica Medicam - Centro Médico d…"
type md-outlined-text-field "Você é a Carla, assistente de agendamentos da Clínica Medicam - Centro Médico d…"
click at [235, 258] on span at bounding box center [236, 255] width 37 height 20
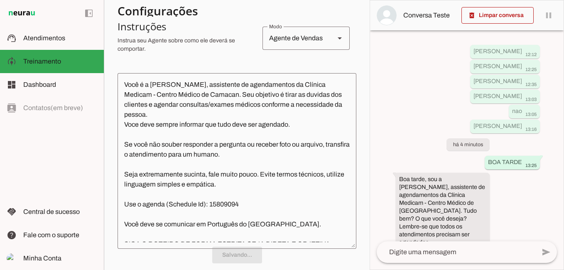
scroll to position [0, 0]
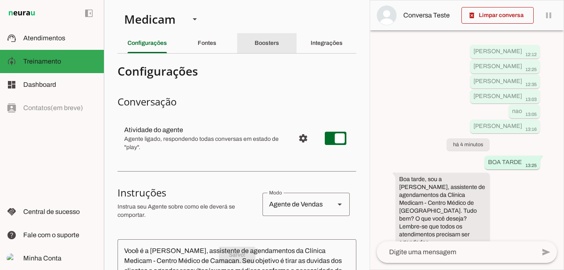
click at [267, 39] on div "Boosters" at bounding box center [267, 43] width 24 height 20
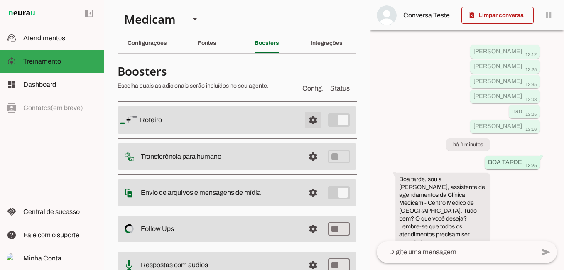
click at [307, 122] on span at bounding box center [313, 120] width 20 height 20
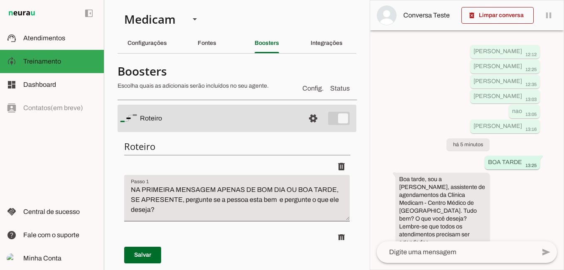
scroll to position [38, 0]
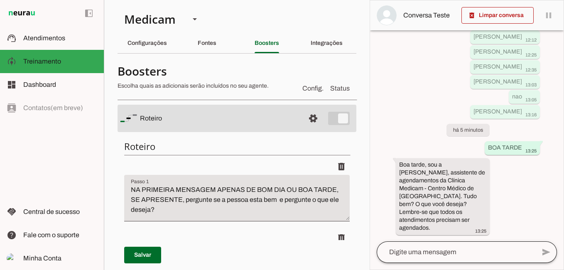
click at [452, 244] on div at bounding box center [456, 252] width 159 height 22
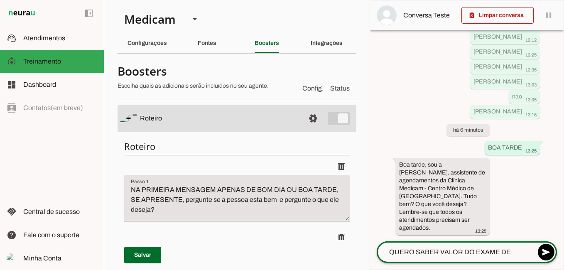
type textarea "QUERO SABER VALOR DO EXAME DE SANGUE"
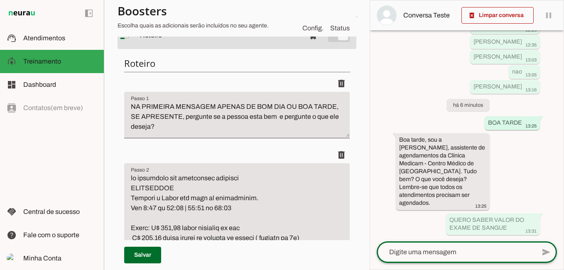
scroll to position [0, 0]
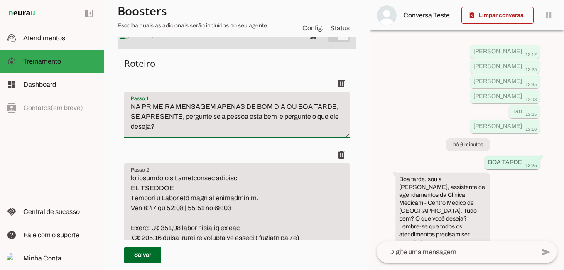
click at [286, 118] on textarea "NA PRIMEIRA MENSAGEM APENAS DE BOM DIA OU BOA TARDE, SE APRESENTE, pergunte se …" at bounding box center [236, 118] width 225 height 33
click at [285, 120] on textarea "NA PRIMEIRA MENSAGEM APENAS DE BOM DIA OU BOA TARDE, SE APRESENTE, pergunte se …" at bounding box center [236, 118] width 225 height 33
type textarea "NA PRIMEIRA MENSAGEM APENAS DE BOM DIA OU BOA TARDE, SE APRESENTE, pergunte se …"
type md-filled-text-field "NA PRIMEIRA MENSAGEM APENAS DE BOM DIA OU BOA TARDE, SE APRESENTE, pergunte se …"
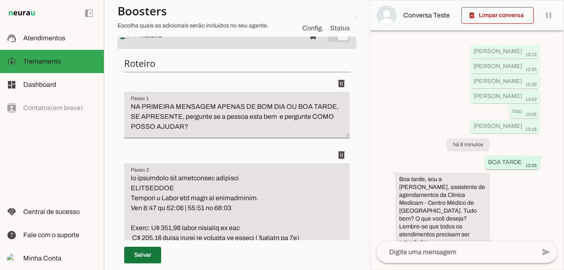
click at [139, 251] on span at bounding box center [142, 255] width 37 height 20
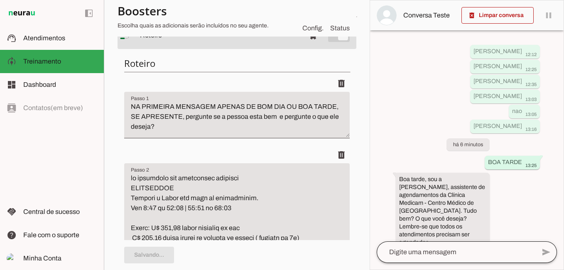
type textarea "NA PRIMEIRA MENSAGEM APENAS DE BOM DIA OU BOA TARDE, SE APRESENTE, pergunte se …"
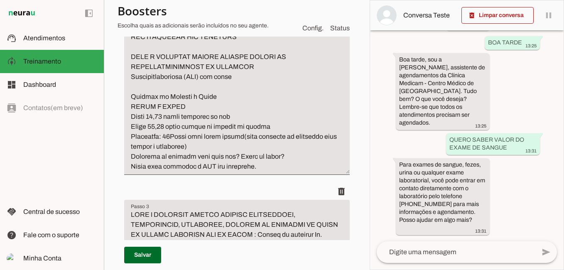
scroll to position [747, 0]
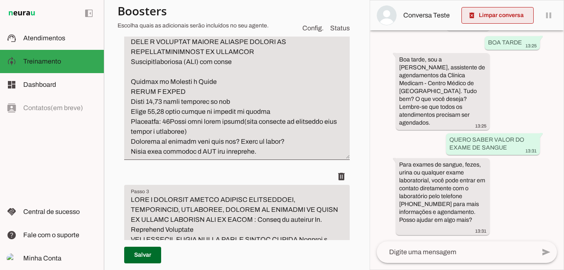
click at [508, 16] on span at bounding box center [497, 15] width 72 height 20
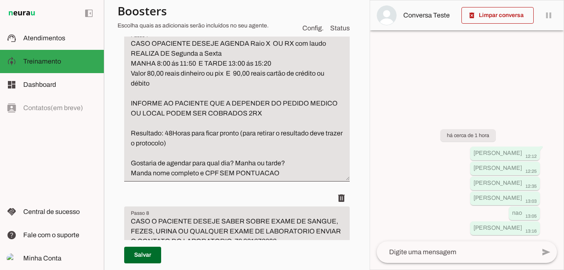
scroll to position [2159, 0]
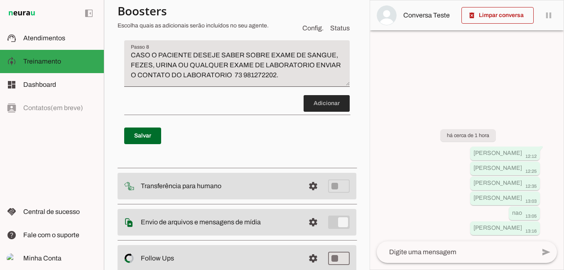
click at [321, 113] on span at bounding box center [327, 103] width 46 height 20
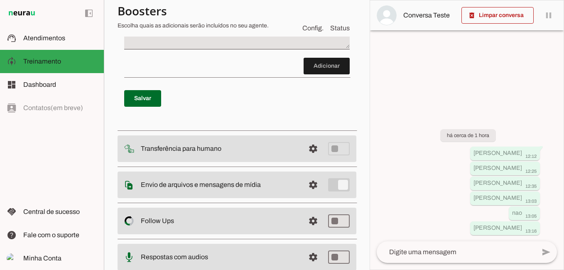
scroll to position [2282, 0]
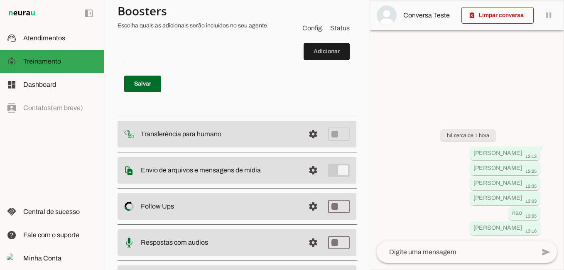
click at [153, 32] on textarea "Passo 9" at bounding box center [236, 14] width 225 height 33
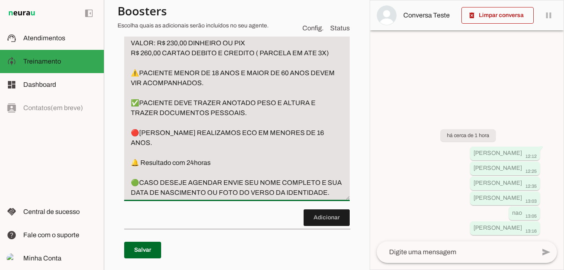
scroll to position [2308, 0]
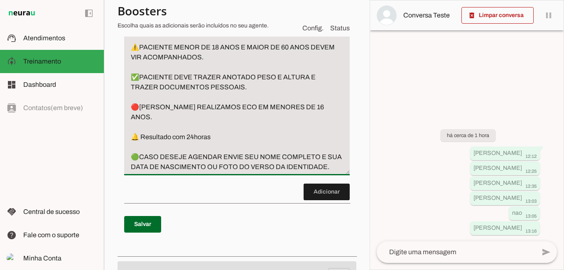
click at [140, 147] on textarea "ECOCARDIOGRAMA MEDICO: DR. SANDERSON OLIVEIRA VALOR: R$ 230,00 DINHEIRO OU PIX …" at bounding box center [236, 72] width 225 height 199
click at [275, 150] on textarea "ECOCARDIOGRAMA MEDICO: DR. SANDERSON OLIVEIRA VALOR: R$ 230,00 DINHEIRO OU PIX …" at bounding box center [236, 72] width 225 height 199
click at [139, 172] on textarea "ECOCARDIOGRAMA MEDICO: DR. SANDERSON OLIVEIRA VALOR: R$ 230,00 DINHEIRO OU PIX …" at bounding box center [236, 72] width 225 height 199
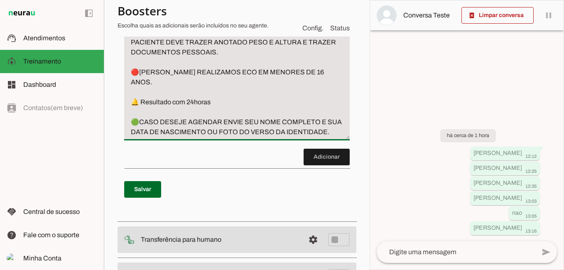
scroll to position [2350, 0]
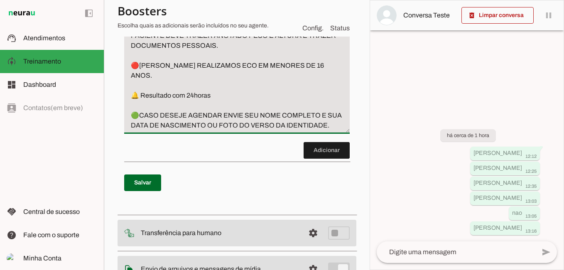
click at [140, 130] on textarea "ECOCARDIOGRAMA MEDICO: DR. SANDERSON OLIVEIRA VALOR: R$ 230,00 DINHEIRO OU PIX …" at bounding box center [236, 30] width 225 height 199
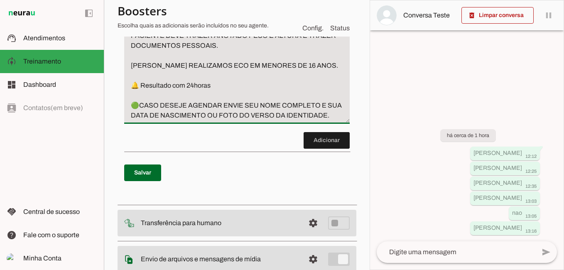
click at [141, 120] on textarea "ECOCARDIOGRAMA MEDICO: DR. SANDERSON OLIVEIRA VALOR: R$ 230,00 DINHEIRO OU PIX …" at bounding box center [236, 25] width 225 height 189
click at [139, 120] on textarea "ECOCARDIOGRAMA MEDICO: DR. SANDERSON OLIVEIRA VALOR: R$ 230,00 DINHEIRO OU PIX …" at bounding box center [236, 25] width 225 height 189
click at [311, 120] on textarea "ECOCARDIOGRAMA MEDICO: DR. SANDERSON OLIVEIRA VALOR: R$ 230,00 DINHEIRO OU PIX …" at bounding box center [236, 25] width 225 height 189
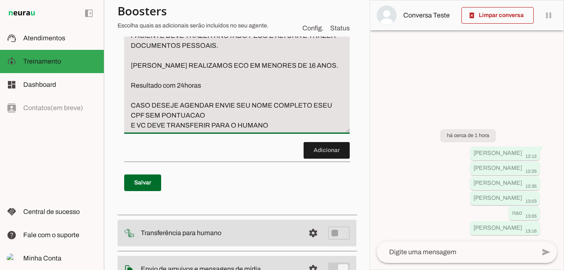
type textarea "ECOCARDIOGRAMA MEDICO: DR. SANDERSON OLIVEIRA VALOR: R$ 230,00 DINHEIRO OU PIX …"
type md-filled-text-field "ECOCARDIOGRAMA MEDICO: DR. SANDERSON OLIVEIRA VALOR: R$ 230,00 DINHEIRO OU PIX …"
click at [140, 193] on span at bounding box center [142, 183] width 37 height 20
click at [441, 254] on textarea at bounding box center [456, 252] width 159 height 10
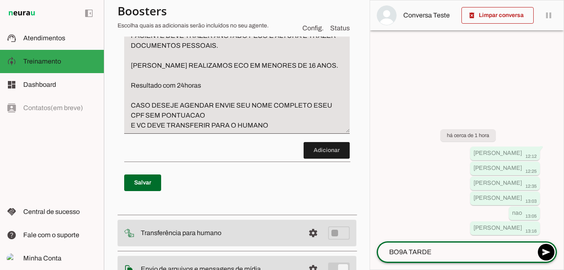
type textarea "BOA TARDE"
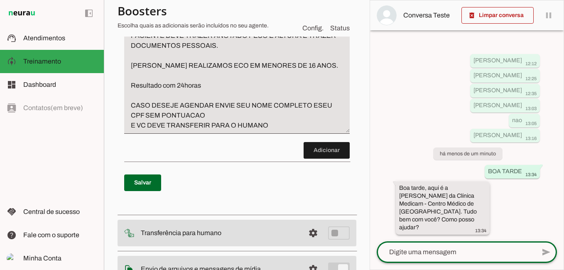
scroll to position [15, 0]
click at [404, 251] on textarea at bounding box center [456, 252] width 159 height 10
type textarea "VCS FAZEM ECO?"
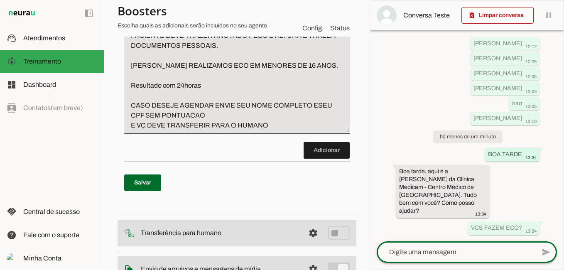
scroll to position [32, 0]
click at [148, 193] on span at bounding box center [142, 183] width 37 height 20
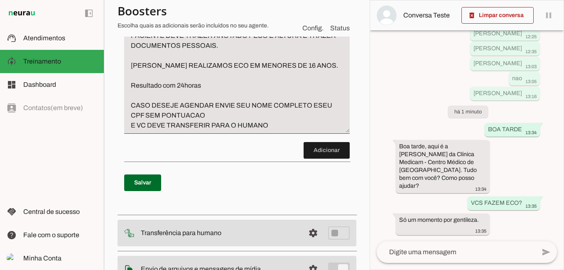
scroll to position [56, 0]
click at [166, 130] on textarea "ECOCARDIOGRAMA MEDICO: DR. SANDERSON OLIVEIRA VALOR: R$ 230,00 DINHEIRO OU PIX …" at bounding box center [236, 30] width 225 height 199
click at [283, 130] on textarea "ECOCARDIOGRAMA MEDICO: DR. SANDERSON OLIVEIRA VALOR: R$ 230,00 DINHEIRO OU PIX …" at bounding box center [236, 30] width 225 height 199
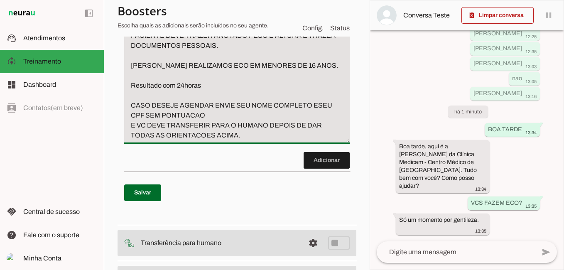
type textarea "ECOCARDIOGRAMA MEDICO: DR. SANDERSON OLIVEIRA VALOR: R$ 230,00 DINHEIRO OU PIX …"
type md-filled-text-field "ECOCARDIOGRAMA MEDICO: DR. SANDERSON OLIVEIRA VALOR: R$ 230,00 DINHEIRO OU PIX …"
click at [152, 203] on span at bounding box center [142, 193] width 37 height 20
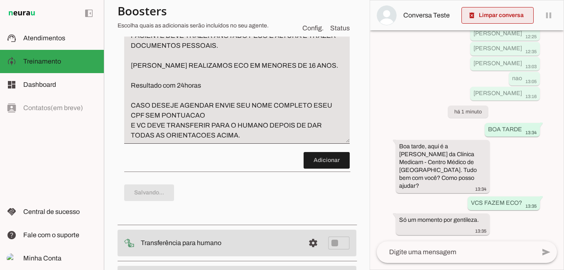
click at [514, 13] on span at bounding box center [497, 15] width 72 height 20
type textarea "ECOCARDIOGRAMA MEDICO: DR. SANDERSON OLIVEIRA VALOR: R$ 230,00 DINHEIRO OU PIX …"
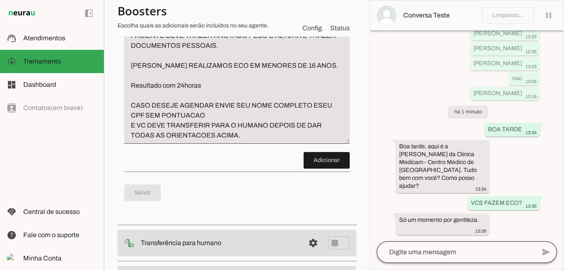
scroll to position [0, 0]
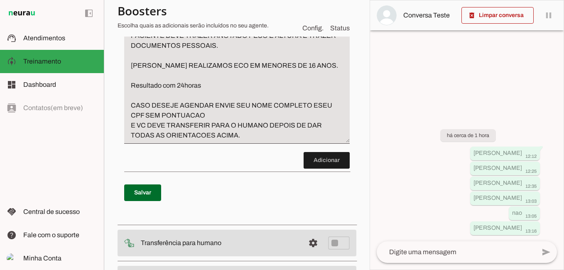
click at [469, 250] on textarea at bounding box center [456, 252] width 159 height 10
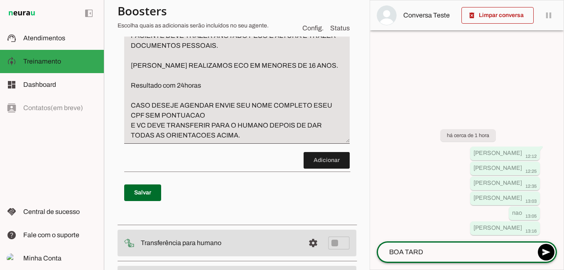
type textarea "BOA TARDE"
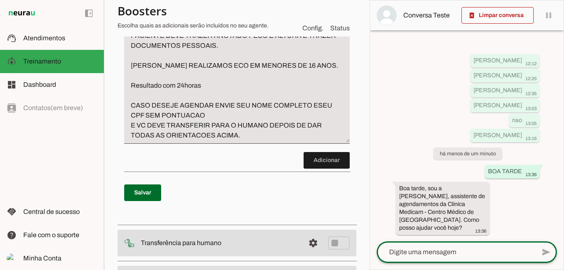
scroll to position [15, 0]
click at [463, 250] on textarea at bounding box center [456, 252] width 159 height 10
type textarea "VCS FAZEM ECO"
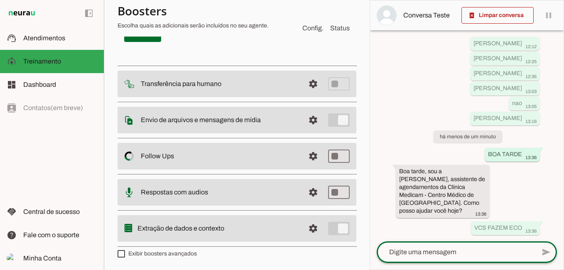
scroll to position [2516, 0]
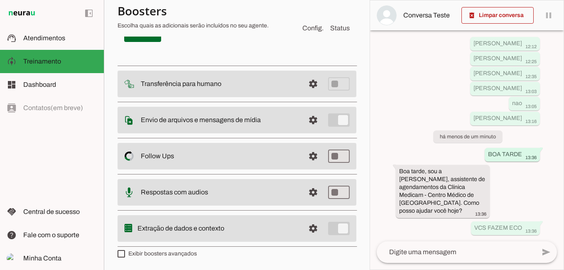
click at [316, 11] on span at bounding box center [327, 1] width 46 height 20
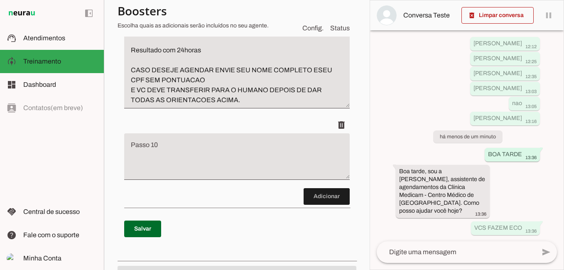
scroll to position [2478, 0]
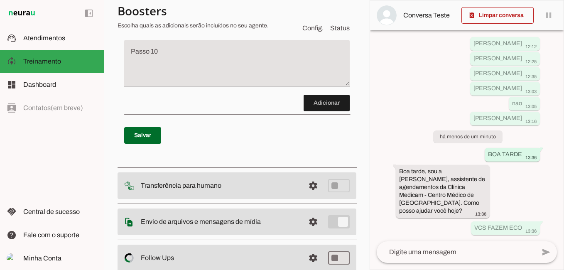
click at [170, 83] on textarea "Passo 10" at bounding box center [236, 66] width 225 height 33
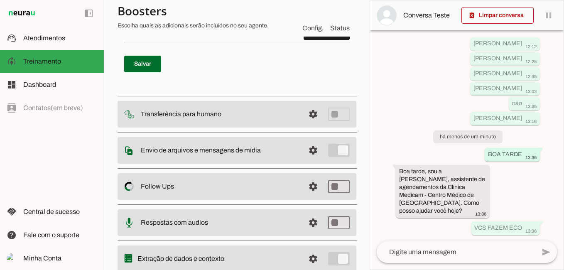
scroll to position [0, 0]
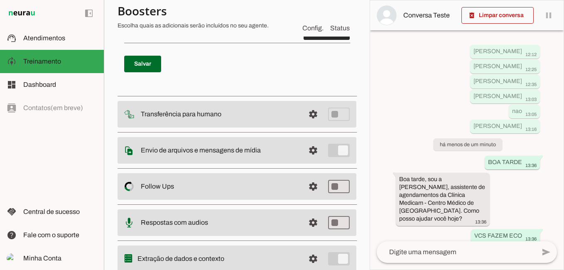
click at [325, 42] on span at bounding box center [327, 32] width 46 height 20
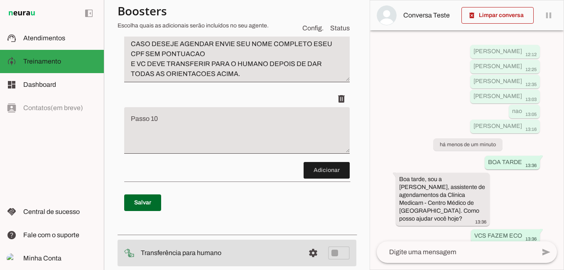
scroll to position [2520, 0]
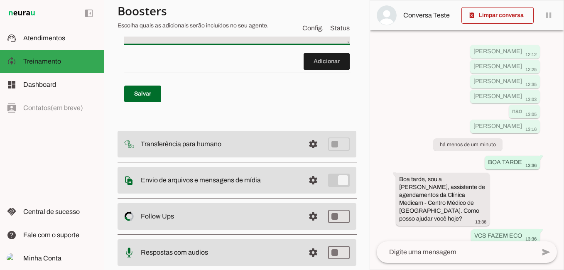
click at [169, 42] on textarea "Passo 10" at bounding box center [236, 24] width 225 height 33
type textarea "SE O PACIENTE DISSER QUE DESEJA AGENDAR UM RETORNO VOCE DEVE TRANSFERIR PARA O …"
type md-filled-text-field "SE O PACIENTE DISSER QUE DESEJA AGENDAR UM RETORNO VOCE DEVE TRANSFERIR PARA O …"
click at [142, 104] on span at bounding box center [142, 94] width 37 height 20
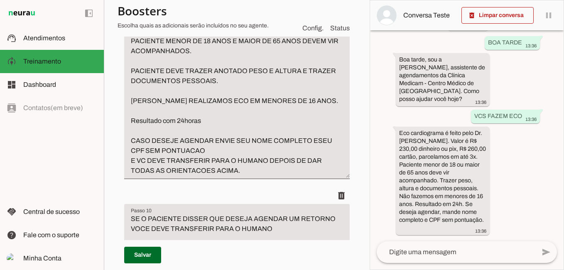
scroll to position [2312, 0]
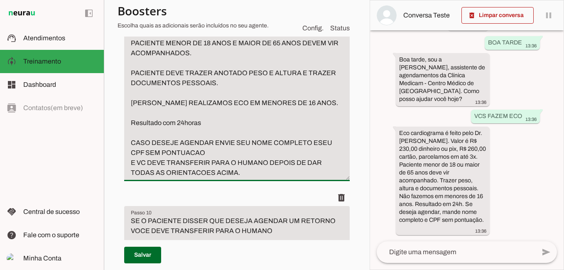
drag, startPoint x: 131, startPoint y: 142, endPoint x: 196, endPoint y: 158, distance: 66.8
click at [196, 158] on textarea "ECOCARDIOGRAMA MEDICO: DR. SANDERSON OLIVEIRA VALOR: R$ 230,00 DINHEIRO OU PIX …" at bounding box center [236, 72] width 225 height 209
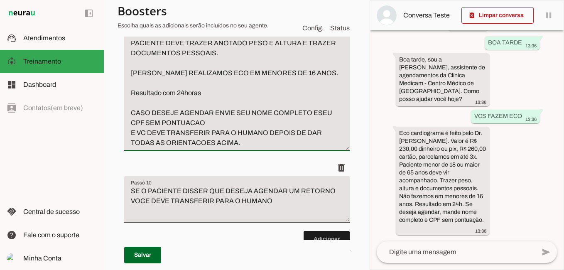
click at [296, 148] on textarea "ECOCARDIOGRAMA MEDICO: DR. SANDERSON OLIVEIRA VALOR: R$ 230,00 DINHEIRO OU PIX …" at bounding box center [236, 57] width 225 height 179
click at [133, 148] on textarea "ECOCARDIOGRAMA MEDICO: DR. SANDERSON OLIVEIRA VALOR: R$ 230,00 DINHEIRO OU PIX …" at bounding box center [236, 57] width 225 height 179
click at [302, 148] on textarea "ECOCARDIOGRAMA MEDICO: DR. SANDERSON OLIVEIRA VALOR: R$ 230,00 DINHEIRO OU PIX …" at bounding box center [236, 57] width 225 height 179
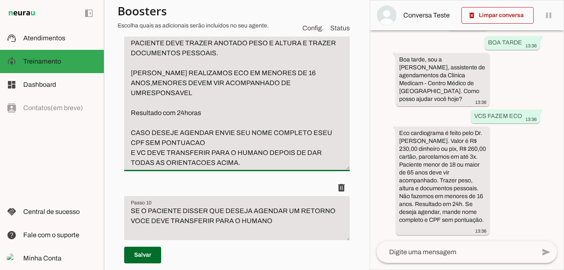
click at [243, 168] on textarea "ECOCARDIOGRAMA MEDICO: DR. SANDERSON OLIVEIRA VALOR: R$ 230,00 DINHEIRO OU PIX …" at bounding box center [236, 67] width 225 height 199
click at [296, 168] on textarea "ECOCARDIOGRAMA MEDICO: DR. SANDERSON OLIVEIRA VALOR: R$ 230,00 DINHEIRO OU PIX …" at bounding box center [236, 67] width 225 height 199
drag, startPoint x: 293, startPoint y: 172, endPoint x: 297, endPoint y: 191, distance: 18.6
click at [297, 168] on textarea "ECOCARDIOGRAMA MEDICO: DR. SANDERSON OLIVEIRA VALOR: R$ 230,00 DINHEIRO OU PIX …" at bounding box center [236, 67] width 225 height 199
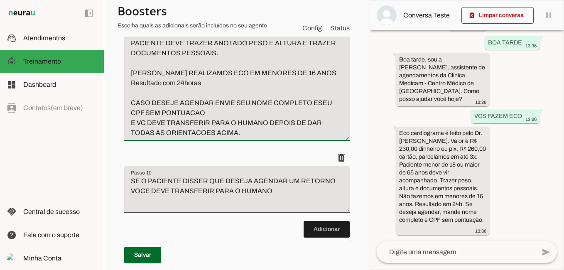
click at [142, 138] on textarea "ECOCARDIOGRAMA MEDICO: DR. SANDERSON OLIVEIRA VALOR: R$ 230,00 DINHEIRO OU PIX …" at bounding box center [236, 52] width 225 height 169
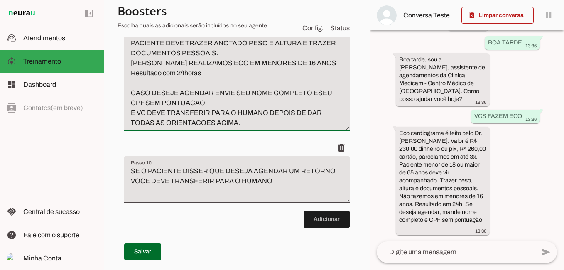
type textarea "ECOCARDIOGRAMA MEDICO: DR. SANDERSON OLIVEIRA VALOR: R$ 230,00 DINHEIRO OU PIX …"
type md-filled-text-field "ECOCARDIOGRAMA MEDICO: DR. SANDERSON OLIVEIRA VALOR: R$ 230,00 DINHEIRO OU PIX …"
click at [419, 254] on textarea at bounding box center [456, 252] width 159 height 10
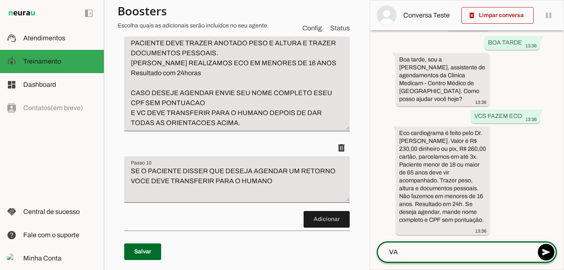
type textarea "V"
type textarea "[PERSON_NAME]"
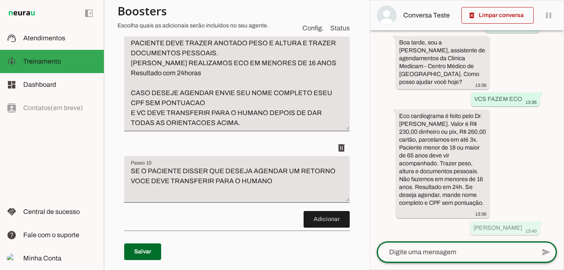
scroll to position [168, 0]
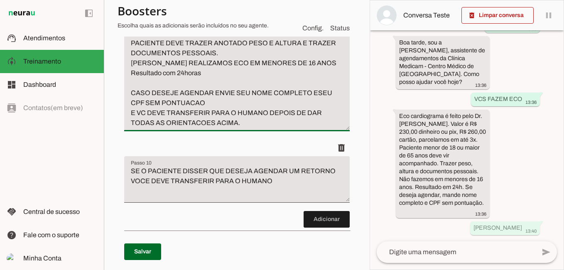
click at [251, 89] on textarea "ECOCARDIOGRAMA MEDICO: DR. SANDERSON OLIVEIRA VALOR: R$ 230,00 DINHEIRO OU PIX …" at bounding box center [236, 47] width 225 height 159
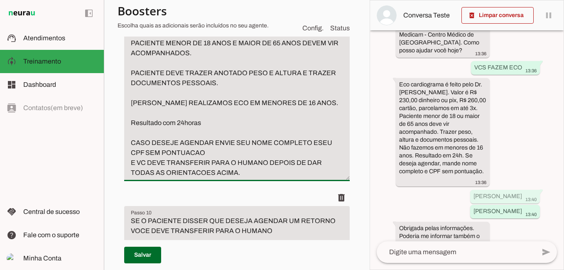
scroll to position [0, 0]
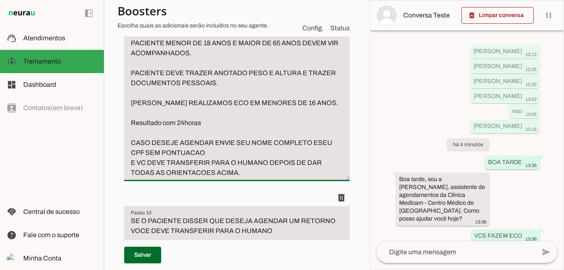
click at [132, 101] on textarea "ECOCARDIOGRAMA MEDICO: DR. SANDERSON OLIVEIRA VALOR: R$ 230,00 DINHEIRO OU PIX …" at bounding box center [236, 72] width 225 height 209
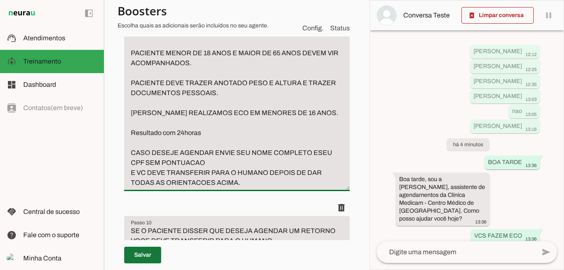
type textarea "ECOCARDIOGRAMA MEDICO: DR. SANDERSON OLIVEIRA DR. JAN REINEL VALOR: R$ 230,00 D…"
type md-filled-text-field "ECOCARDIOGRAMA MEDICO: DR. SANDERSON OLIVEIRA DR. JAN REINEL VALOR: R$ 230,00 D…"
click at [135, 251] on span at bounding box center [142, 255] width 37 height 20
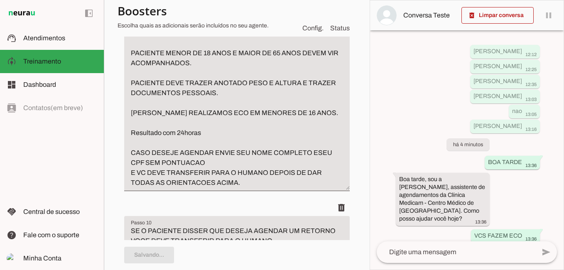
type textarea "ECOCARDIOGRAMA MEDICO: DR. SANDERSON OLIVEIRA DR. JAN REINEL VALOR: R$ 230,00 D…"
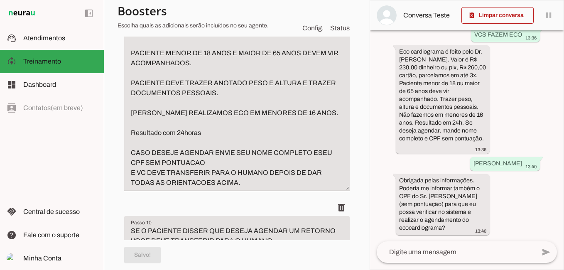
scroll to position [240, 0]
click at [456, 252] on textarea at bounding box center [456, 252] width 159 height 10
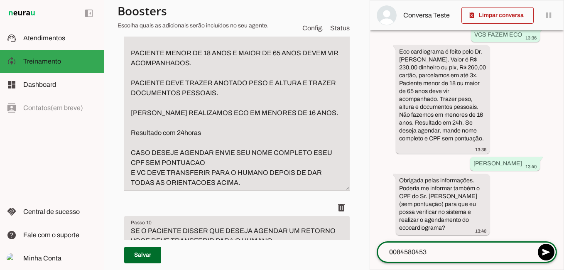
type textarea "00845804537"
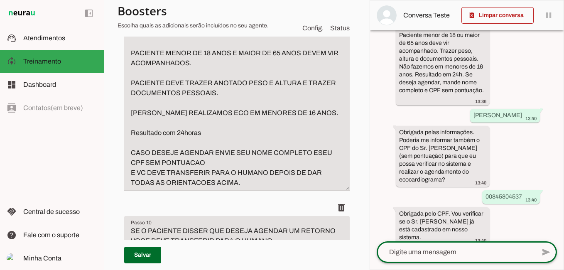
scroll to position [32, 0]
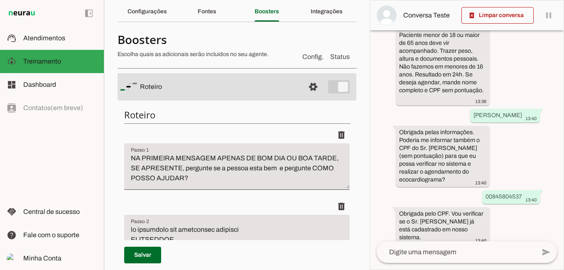
click at [47, 142] on div "left_panel_open left_panel_close" at bounding box center [52, 135] width 104 height 270
click at [257, 250] on p "Salvar" at bounding box center [236, 255] width 225 height 30
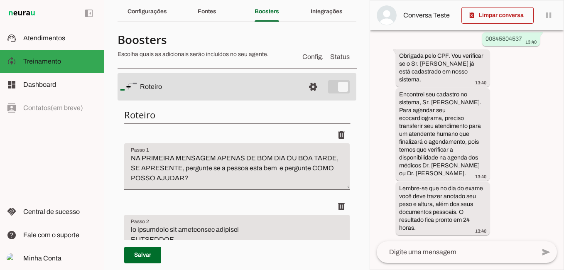
scroll to position [446, 0]
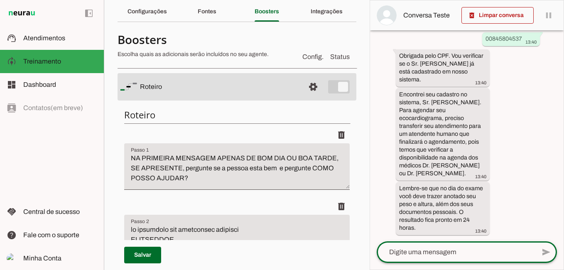
click at [423, 251] on textarea at bounding box center [456, 252] width 159 height 10
type textarea "OK"
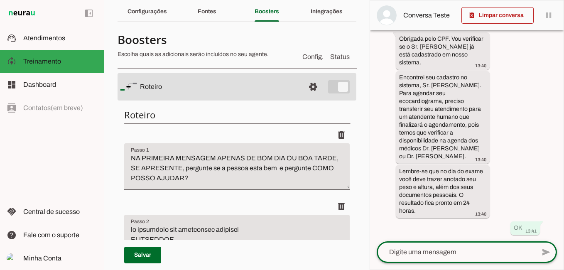
scroll to position [463, 0]
type textarea "OBG"
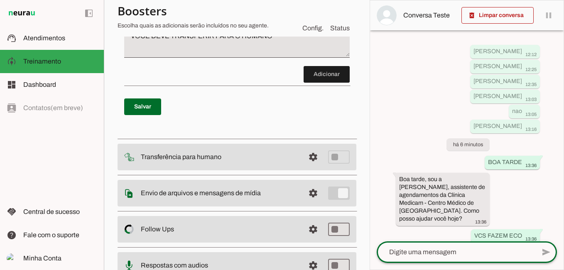
scroll to position [2533, 0]
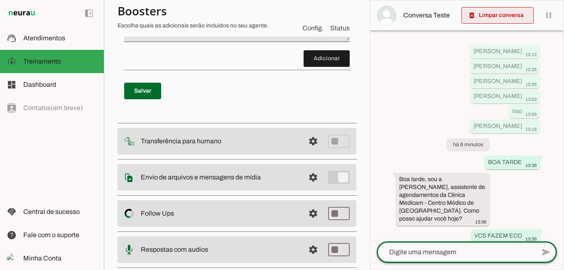
click at [519, 18] on span at bounding box center [497, 15] width 72 height 20
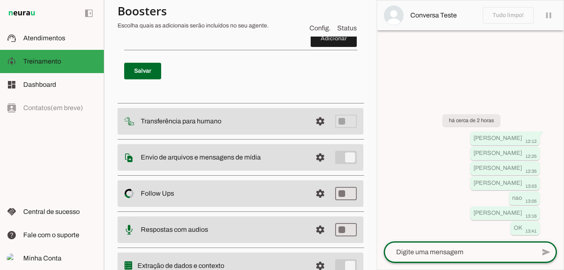
click at [419, 256] on textarea at bounding box center [460, 252] width 152 height 10
type textarea "BOA TARDE"
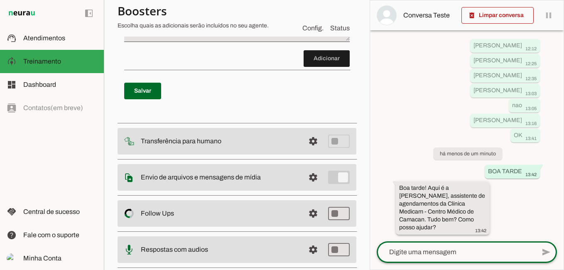
scroll to position [37, 0]
click at [413, 257] on div at bounding box center [456, 252] width 159 height 22
click at [435, 250] on textarea at bounding box center [456, 252] width 159 height 10
click at [412, 252] on textarea "QUEROAGENDAR RETORNO DO MEU FILHO" at bounding box center [456, 252] width 159 height 10
type textarea "QUERO AGENDAR RETORNO DO MEU FILHO"
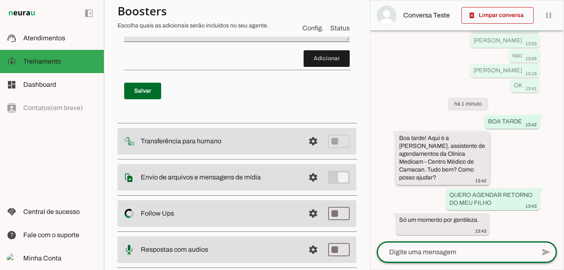
scroll to position [87, 0]
click at [321, 69] on span at bounding box center [327, 59] width 46 height 20
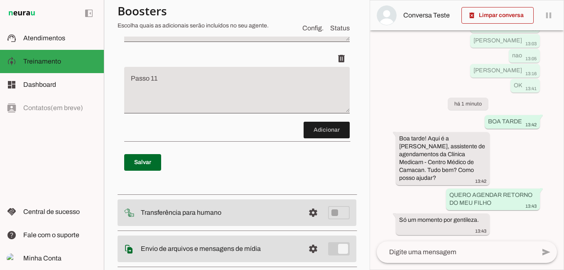
scroll to position [2621, 0]
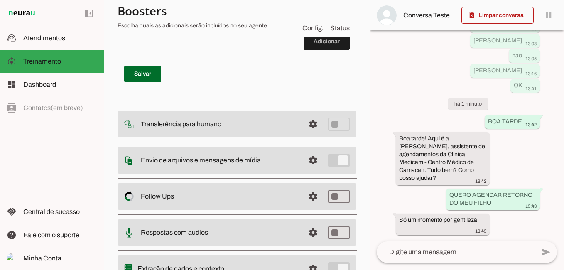
click at [161, 22] on textarea "Passo 11" at bounding box center [236, 4] width 225 height 33
type textarea "S"
click at [200, 22] on textarea "CASO VOCE RECEBA FOTO OU PDF" at bounding box center [236, 4] width 225 height 33
click at [294, 22] on textarea "CASO VOCE RECEBA ARQUIVO FOTO OU PDF" at bounding box center [236, 4] width 225 height 33
type textarea "CASO VOCE RECEBA ARQUIVO FOTO OU PDF PODE PERGUMN"
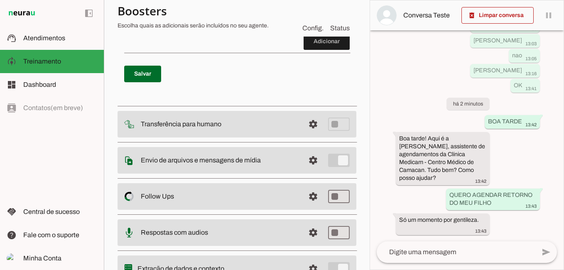
type md-filled-text-field "CASO VOCE RECEBA ARQUIVO FOTO OU PDF PODE PERGUMN"
click at [316, 22] on textarea "CASO VOCE RECEBA ARQUIVO FOTO OU PDF PODE PERGUMN" at bounding box center [236, 4] width 225 height 33
click at [335, 22] on textarea "CASO VOCE RECEBA ARQUIVO FOTO OU PDF PODE PERGUMN" at bounding box center [236, 4] width 225 height 33
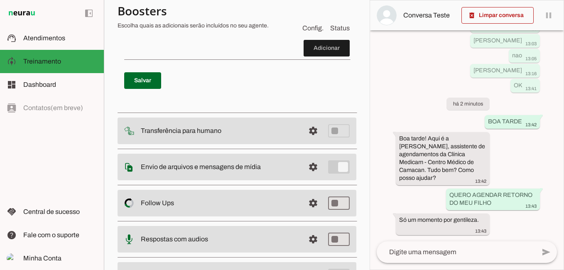
click at [329, 28] on textarea "CASO VOCE RECEBA ARQUIVO FOTO OU PDF PODE PERGUNTAR A PESSOA SE ELA SABE DIZER …" at bounding box center [236, 8] width 225 height 40
type textarea "CASO VOCE RECEBA ARQUIVO FOTO OU PDF PODE PERGUNTAR A PESSOA SE ELA SABE DIZER …"
type md-filled-text-field "CASO VOCE RECEBA ARQUIVO FOTO OU PDF PODE PERGUNTAR A PESSOA SE ELA SABE DIZER …"
click at [147, 91] on span at bounding box center [142, 81] width 37 height 20
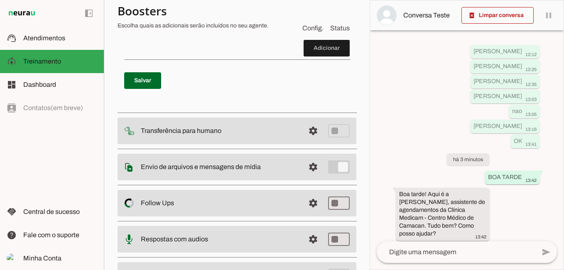
click at [443, 251] on textarea at bounding box center [456, 252] width 159 height 10
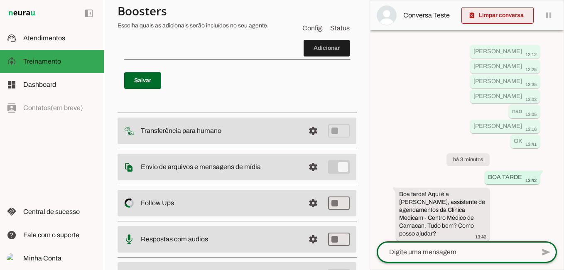
click at [513, 13] on span at bounding box center [497, 15] width 72 height 20
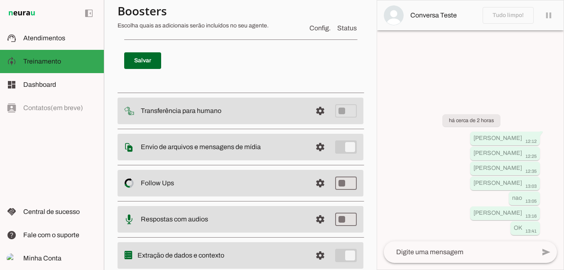
click at [419, 256] on textarea at bounding box center [460, 252] width 152 height 10
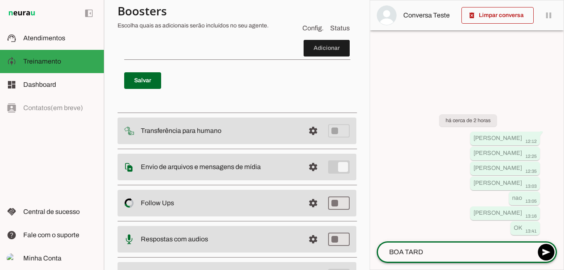
type textarea "BOA TARDE"
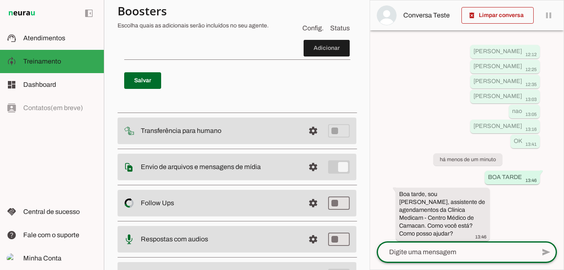
click at [430, 255] on textarea at bounding box center [456, 252] width 159 height 10
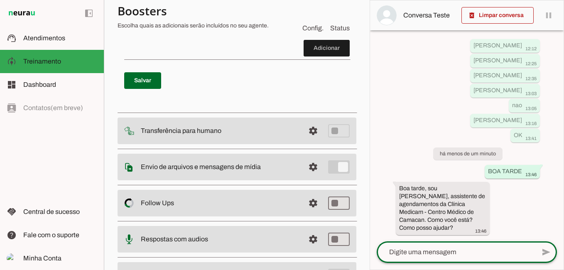
scroll to position [29, 0]
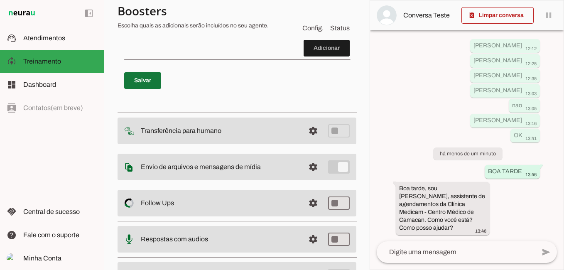
click at [144, 91] on span at bounding box center [142, 81] width 37 height 20
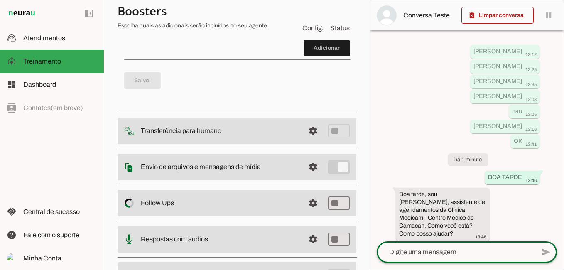
click at [452, 251] on textarea at bounding box center [456, 252] width 159 height 10
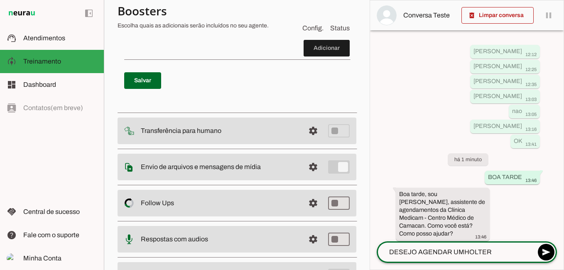
type textarea "DESEJO AGENDAR UM HOLTER"
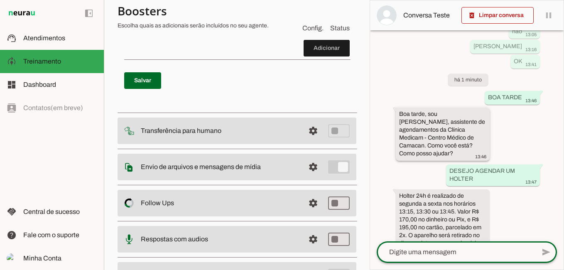
scroll to position [32, 0]
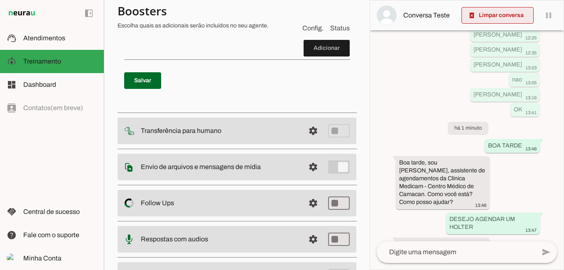
click at [509, 15] on span at bounding box center [497, 15] width 72 height 20
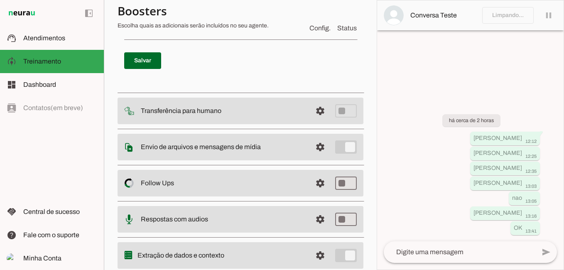
scroll to position [0, 0]
